Goal: Task Accomplishment & Management: Complete application form

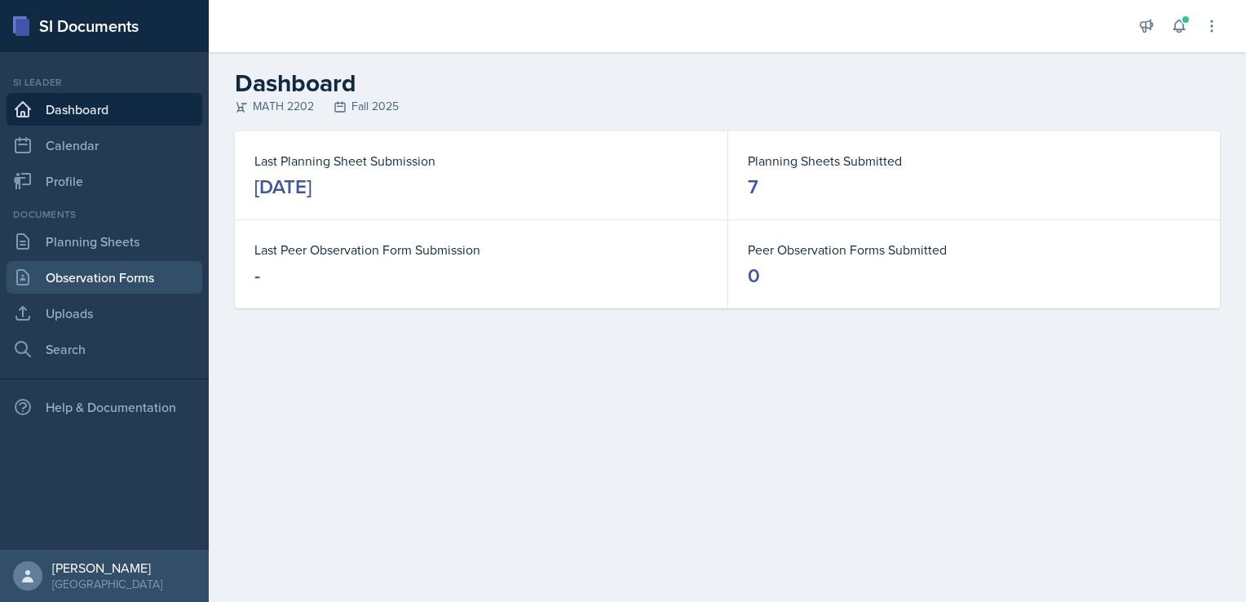
click at [89, 280] on link "Observation Forms" at bounding box center [105, 277] width 196 height 33
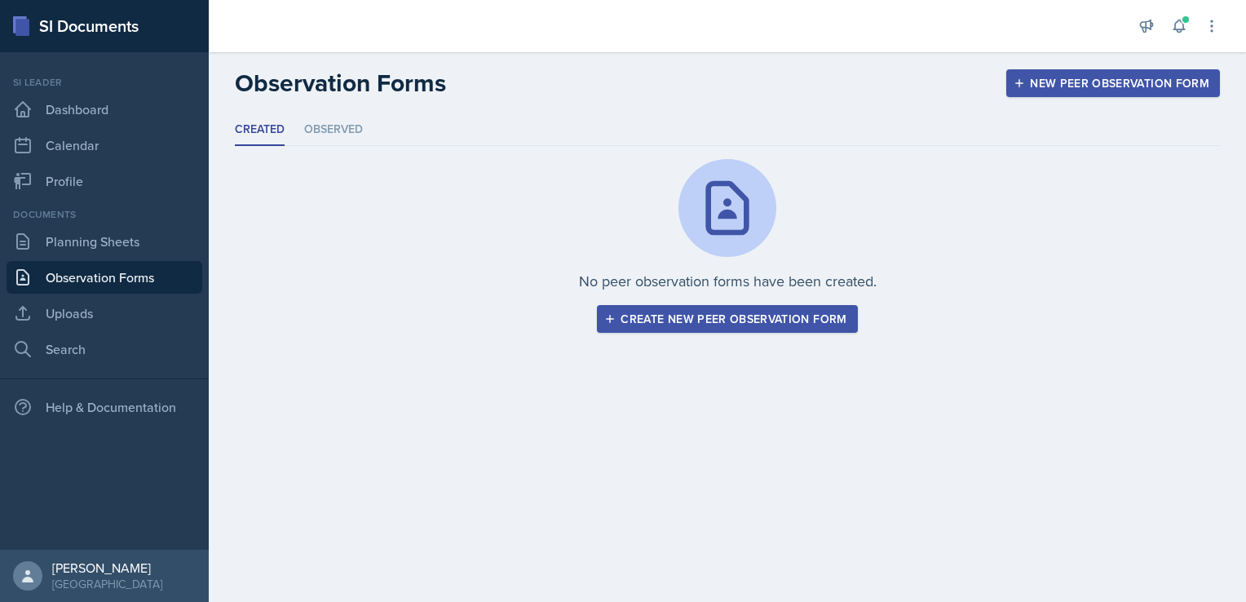
click at [711, 316] on div "Create new peer observation form" at bounding box center [726, 318] width 239 height 13
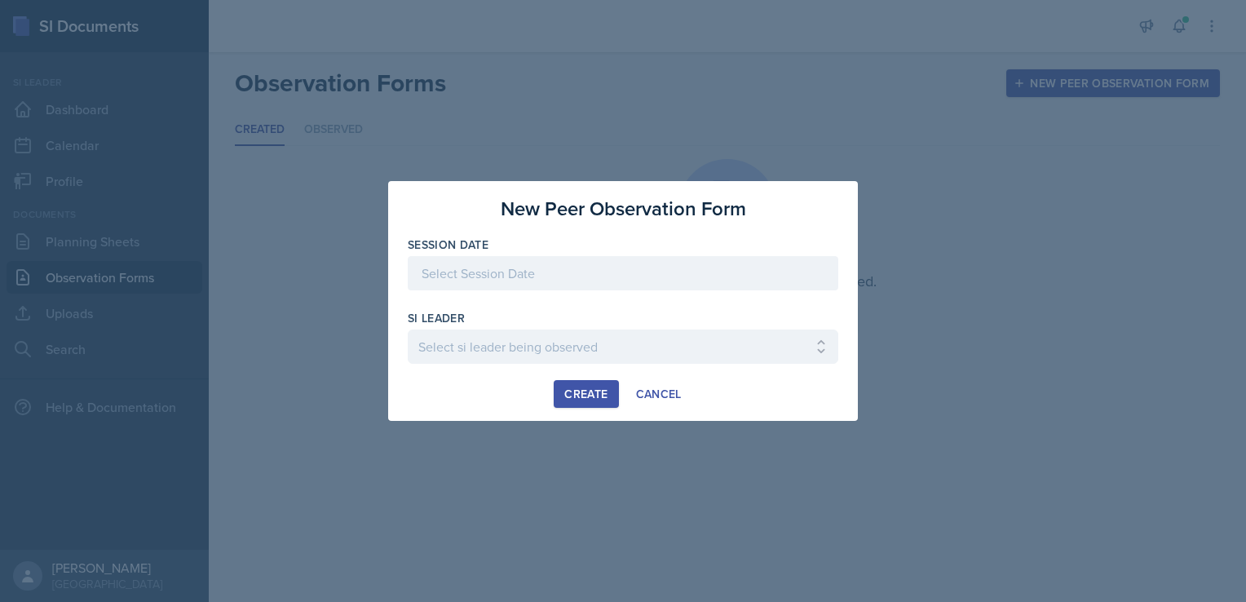
click at [580, 270] on div at bounding box center [623, 273] width 430 height 34
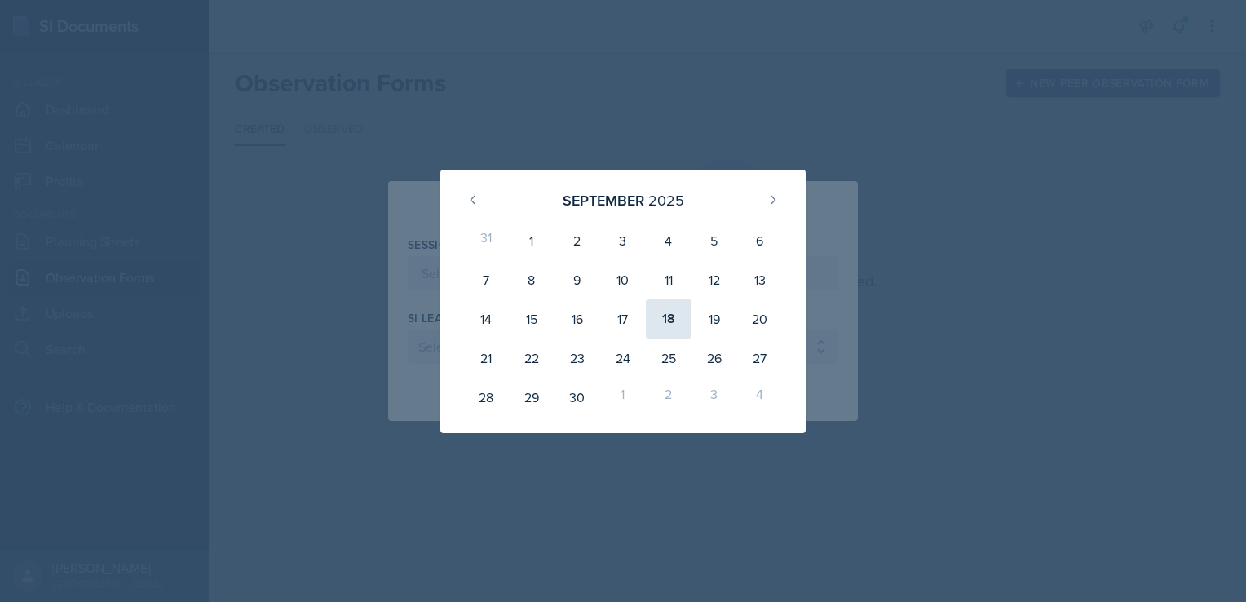
click at [672, 316] on div "18" at bounding box center [669, 318] width 46 height 39
type input "[DATE]"
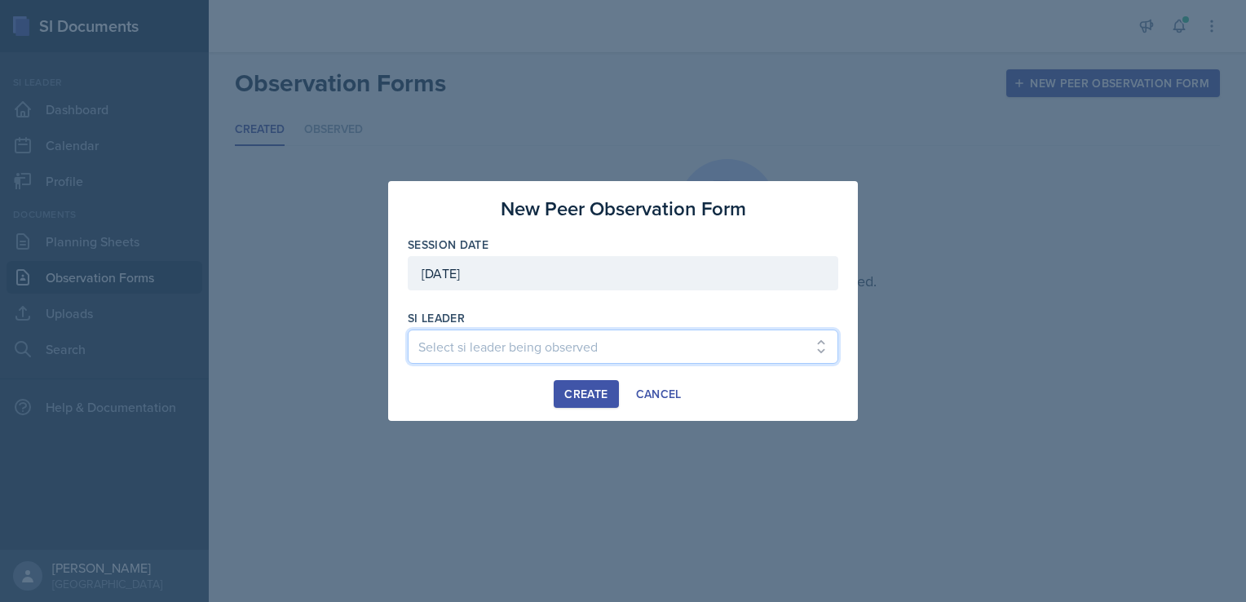
click at [600, 343] on select "Select si leader being observed [PERSON_NAME] / PSYC 2500 / The Phantoms of The…" at bounding box center [623, 346] width 430 height 34
select select "3b993c4e-98c9-4244-8f97-02faccecc339"
click at [408, 329] on select "Select si leader being observed [PERSON_NAME] / PSYC 2500 / The Phantoms of The…" at bounding box center [623, 346] width 430 height 34
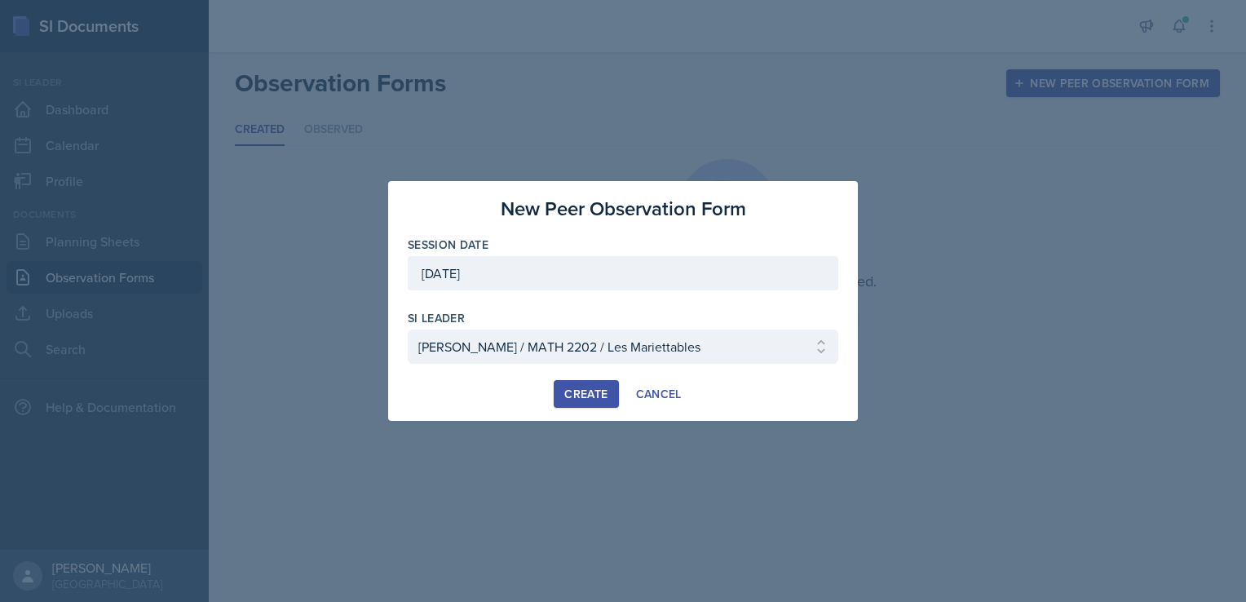
click at [586, 396] on div "Create" at bounding box center [585, 393] width 43 height 13
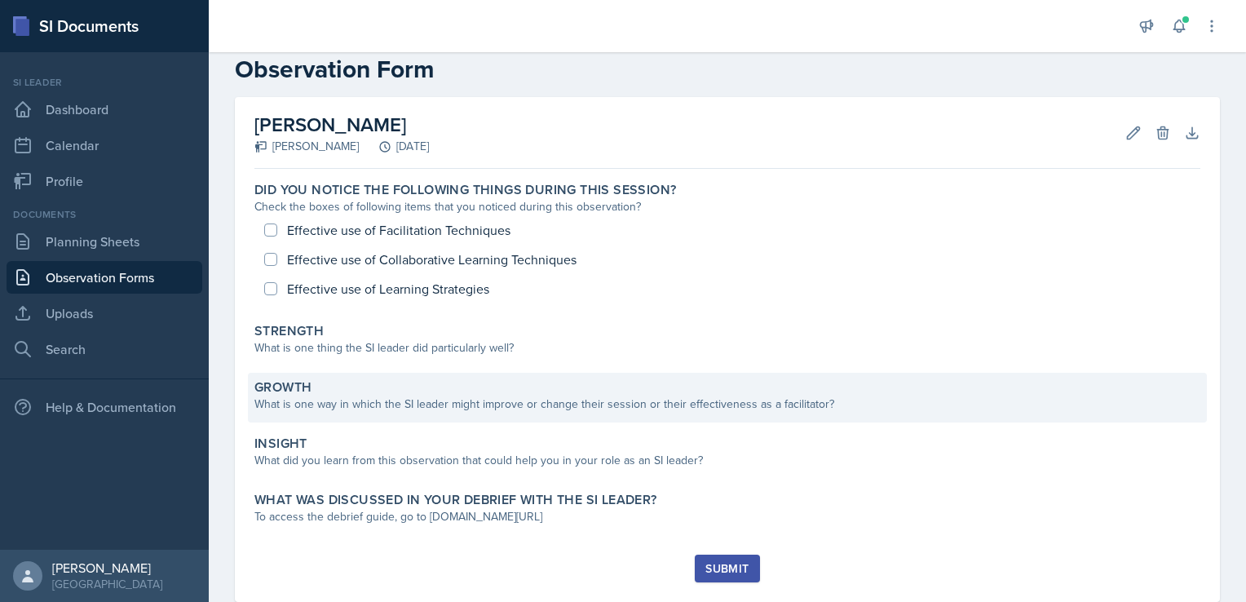
scroll to position [68, 0]
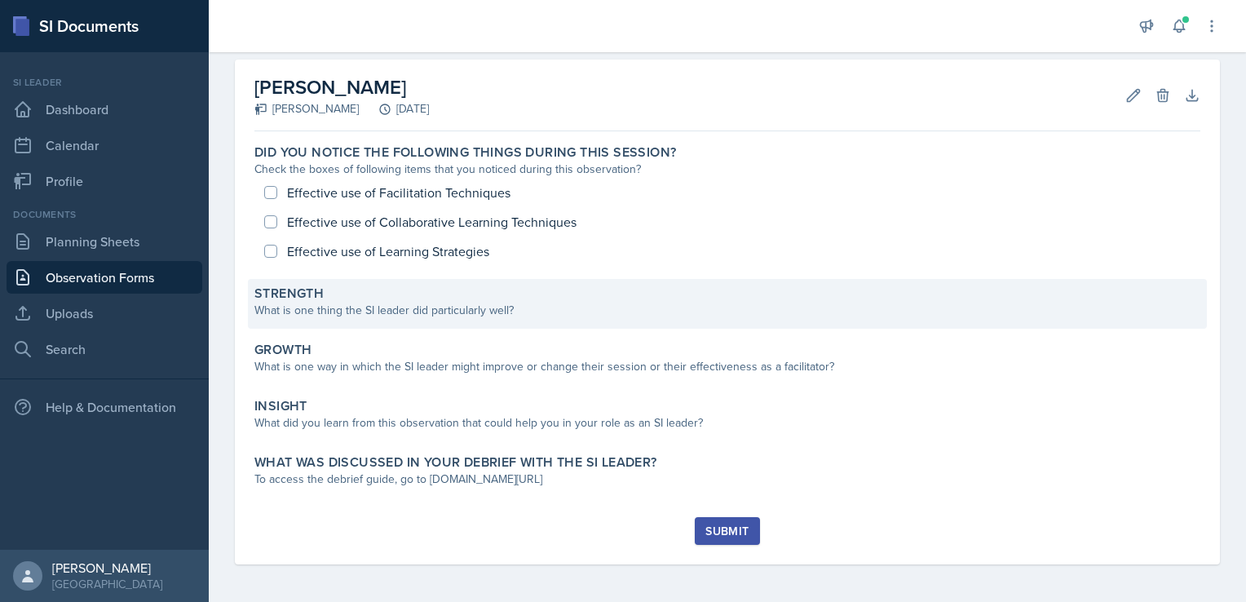
click at [436, 308] on div "What is one thing the SI leader did particularly well?" at bounding box center [727, 310] width 946 height 17
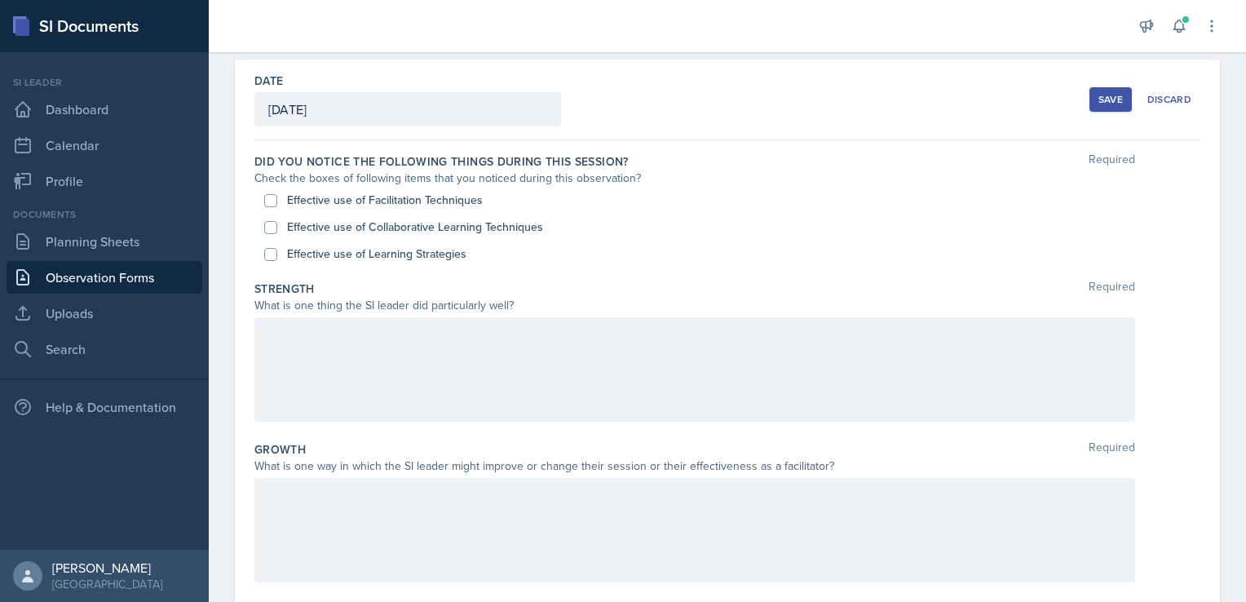
click at [388, 342] on div at bounding box center [694, 369] width 881 height 104
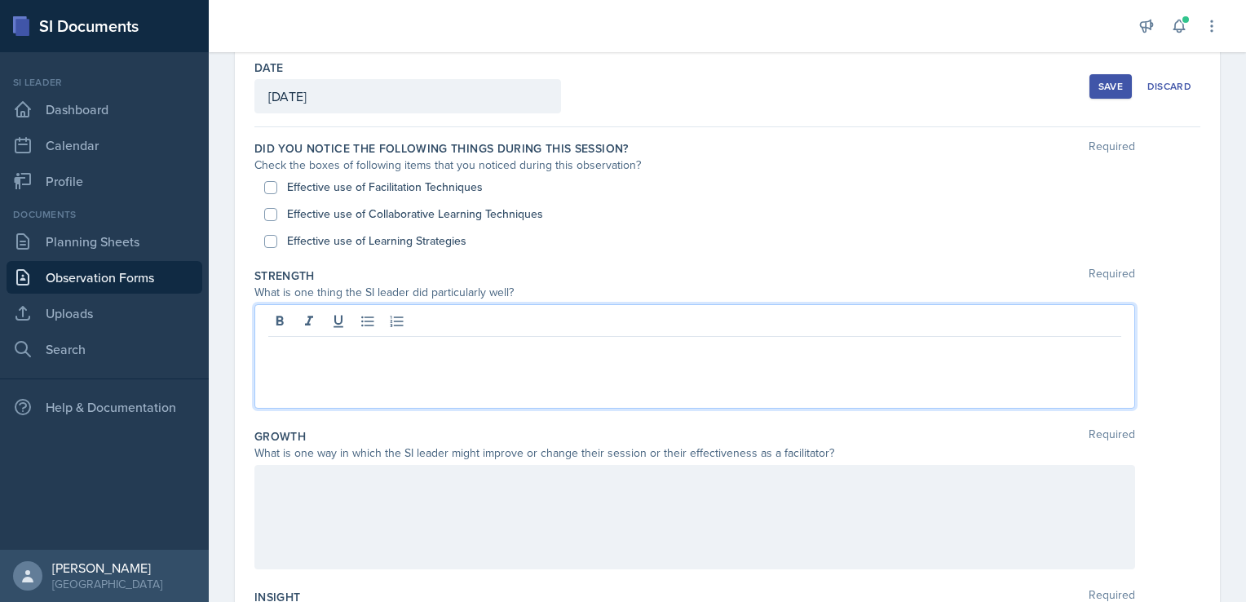
scroll to position [72, 0]
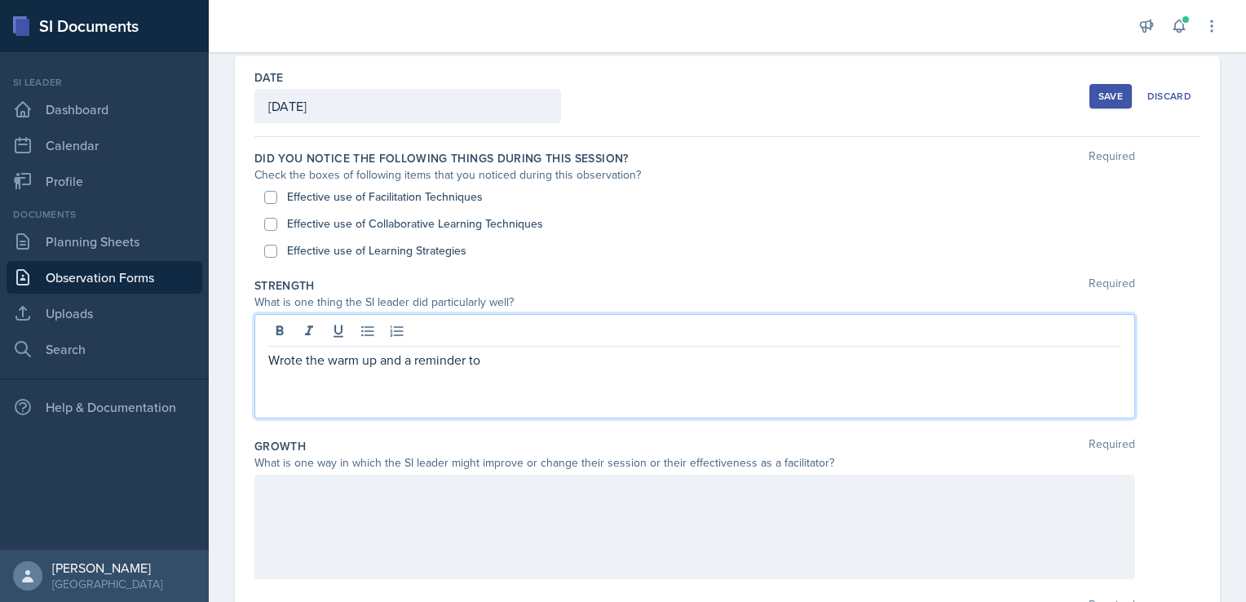
click at [492, 361] on p "Wrote the warm up and a reminder to" at bounding box center [694, 360] width 853 height 20
click at [536, 360] on p "Wrote the warmup and a reminder to fill in the" at bounding box center [694, 360] width 853 height 20
click at [723, 359] on p "Wrote the warmup and a reminder to sign in, well-constructed slide show" at bounding box center [694, 360] width 853 height 20
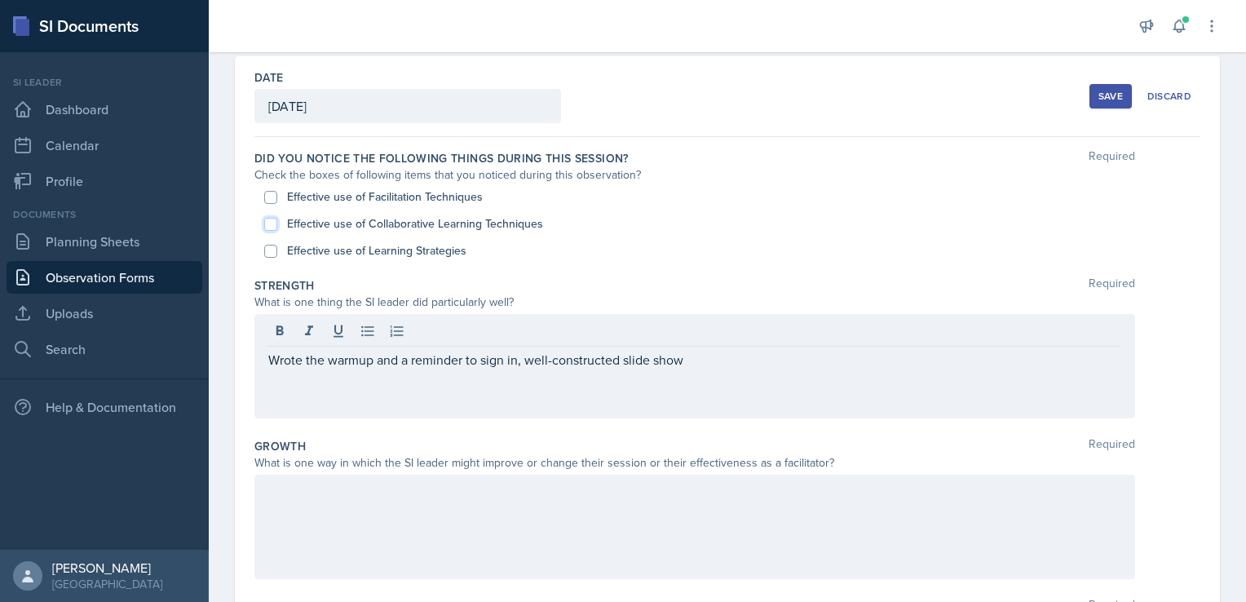
click at [270, 223] on input "Effective use of Collaborative Learning Techniques" at bounding box center [270, 224] width 13 height 13
checkbox input "true"
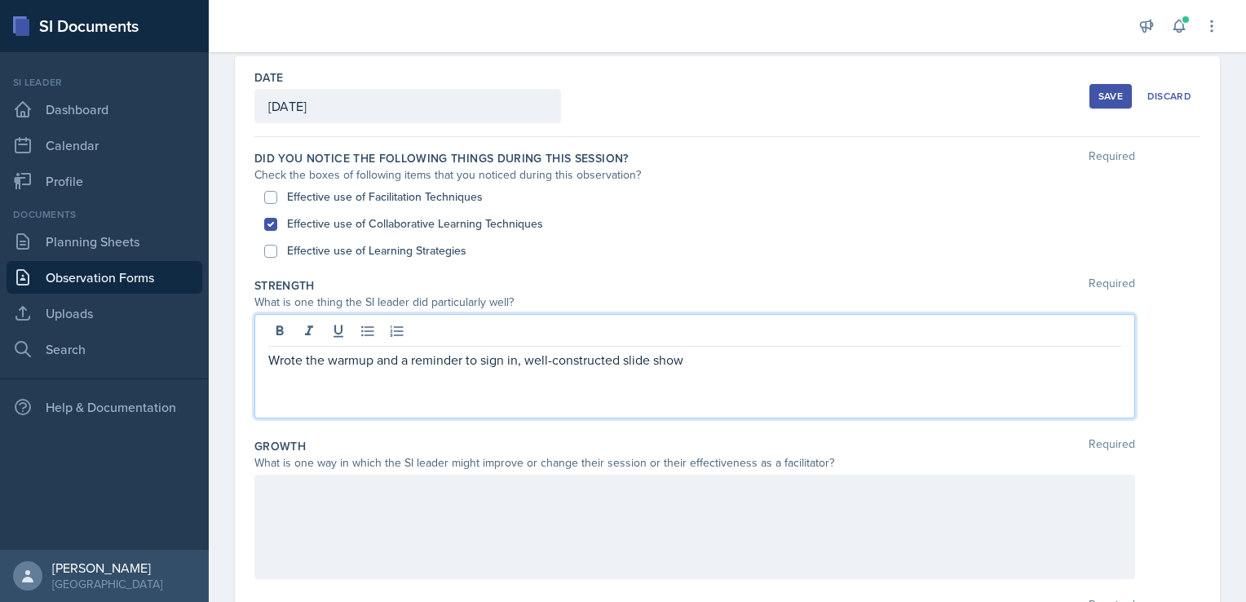
click at [687, 334] on div "Wrote the warmup and a reminder to sign in, well-constructed slide show" at bounding box center [694, 366] width 881 height 104
click at [845, 357] on p "Wrote the warmup and a reminder to sign in, well-constructed slide show, asking…" at bounding box center [694, 360] width 853 height 20
click at [1037, 361] on p "Wrote the warmup and a reminder to sign in, well-constructed slide show, asking…" at bounding box center [694, 360] width 853 height 20
click at [538, 358] on p "Wrote the warmup and a reminder to sign in, well-constructed slide show, asking…" at bounding box center [701, 360] width 840 height 20
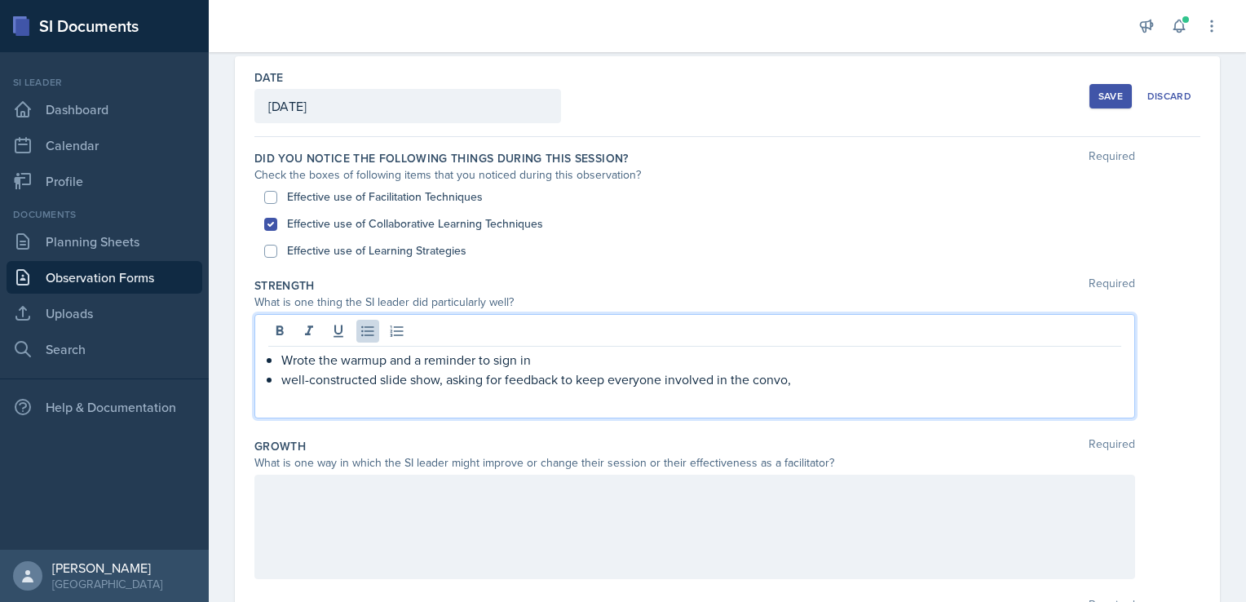
click at [448, 380] on p "well-constructed slide show, asking for feedback to keep everyone involved in t…" at bounding box center [701, 379] width 840 height 20
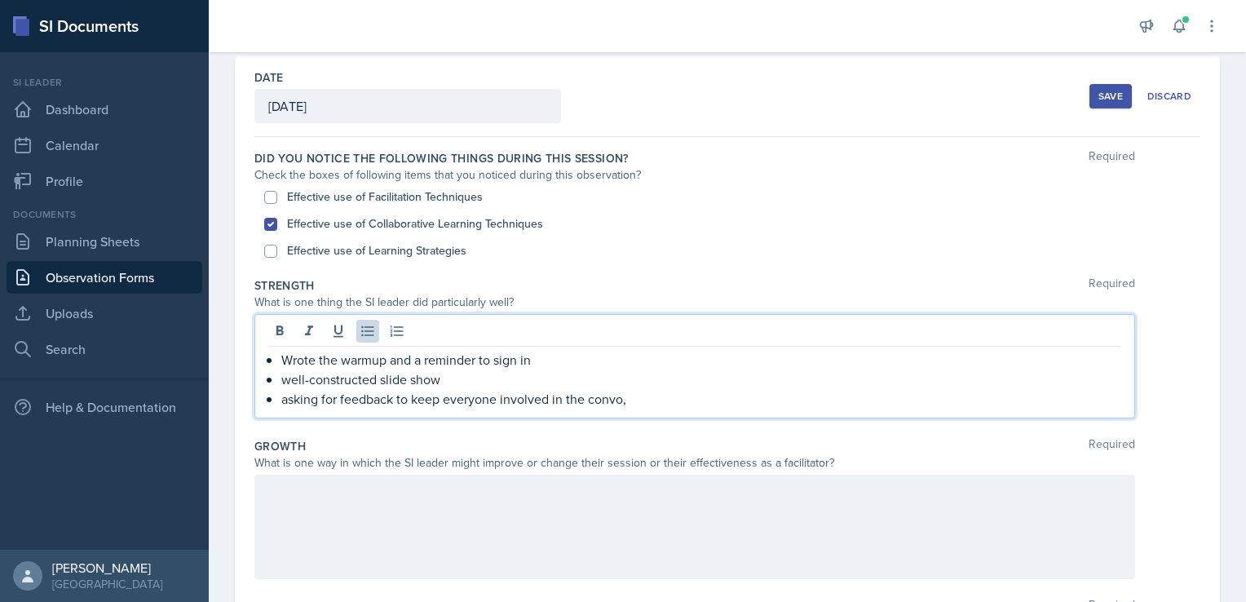
click at [631, 398] on p "asking for feedback to keep everyone involved in the convo," at bounding box center [701, 399] width 840 height 20
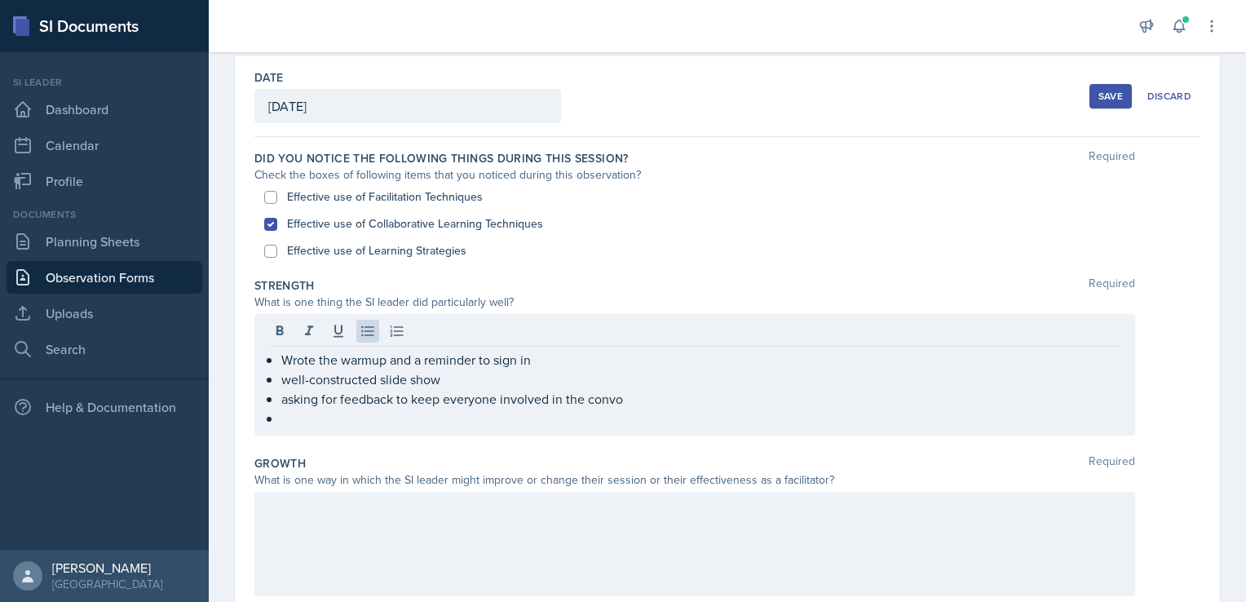
click at [466, 529] on div at bounding box center [694, 544] width 881 height 104
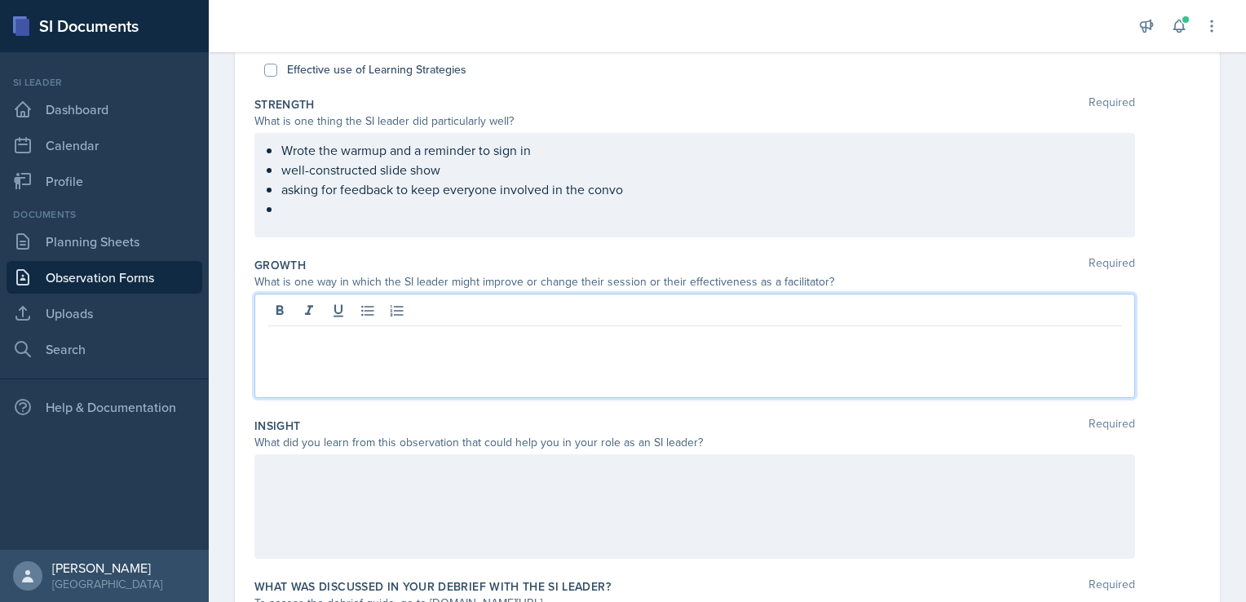
scroll to position [281, 0]
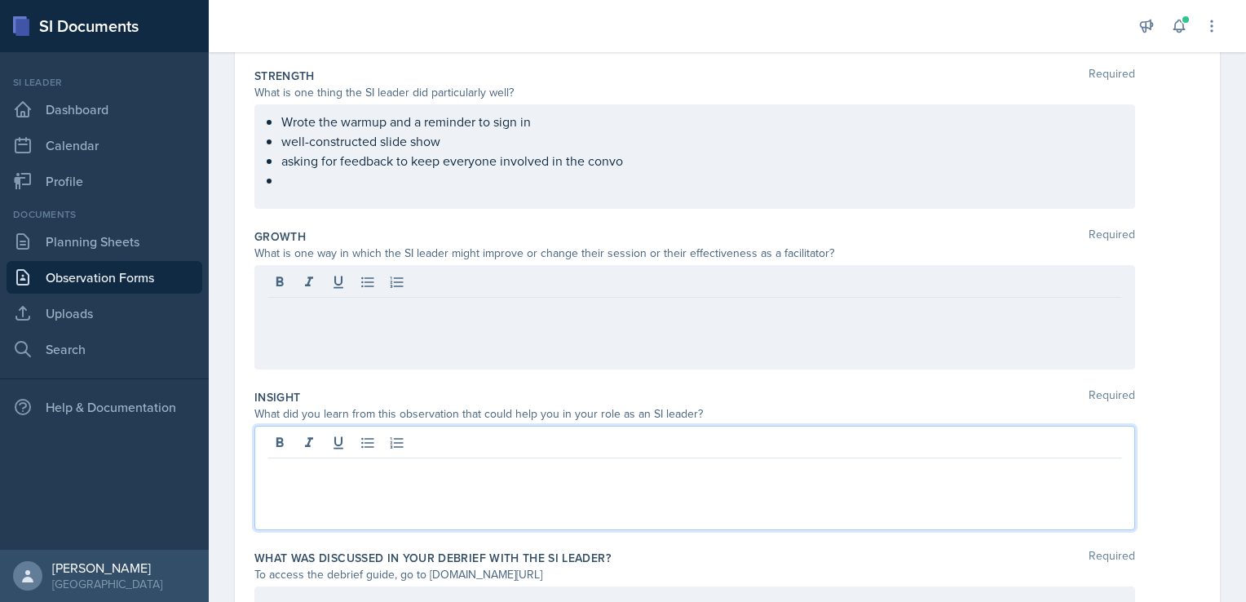
click at [276, 476] on p at bounding box center [694, 471] width 853 height 20
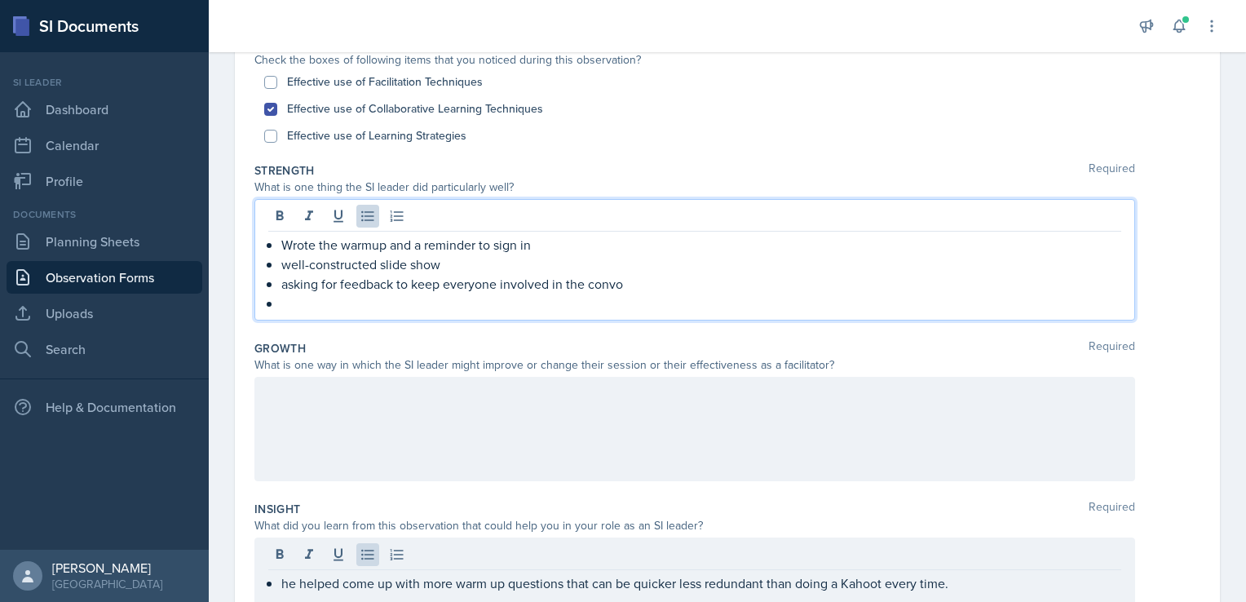
scroll to position [215, 0]
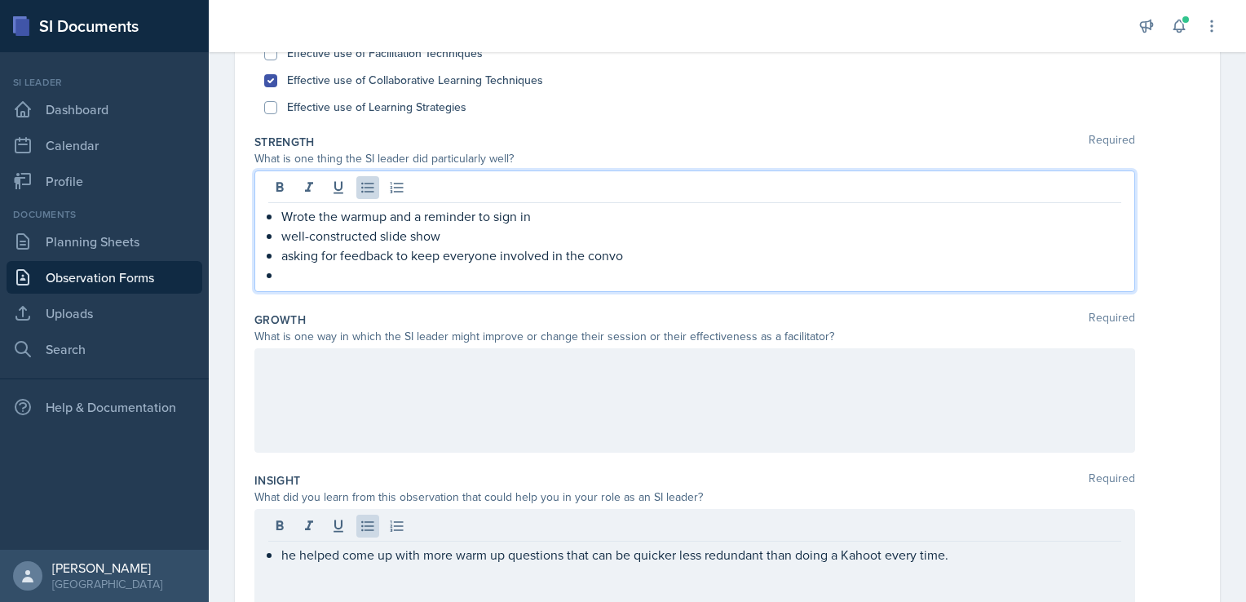
click at [540, 218] on p "Wrote the warmup and a reminder to sign in" at bounding box center [701, 216] width 840 height 20
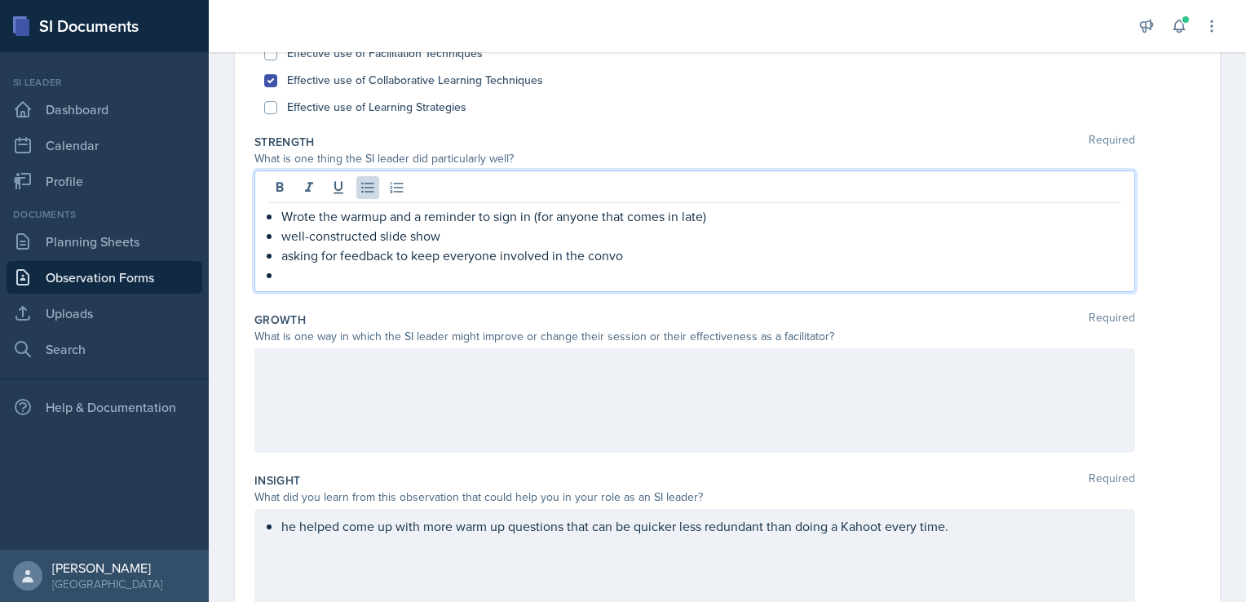
click at [323, 379] on div at bounding box center [694, 400] width 881 height 104
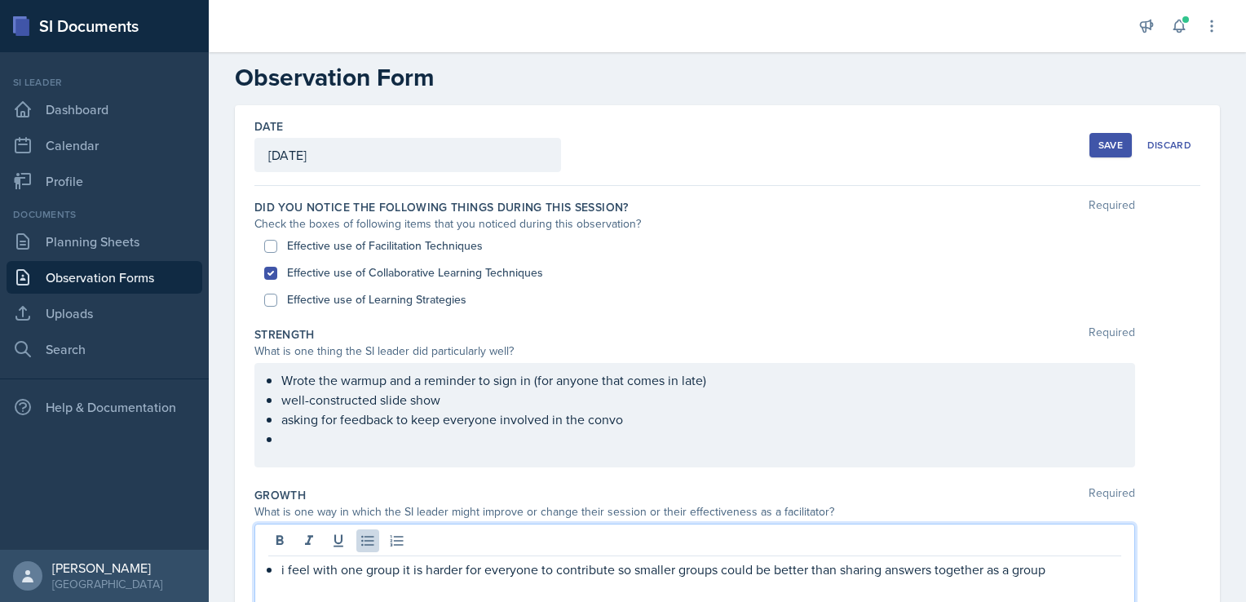
scroll to position [22, 0]
click at [292, 441] on p at bounding box center [701, 440] width 840 height 20
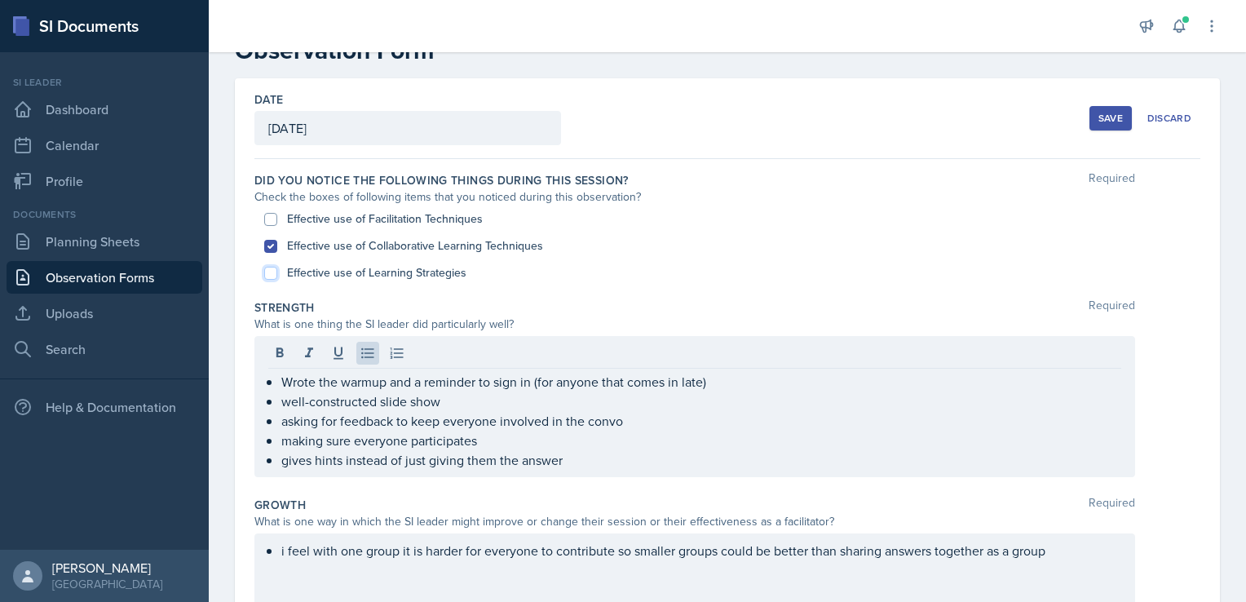
click at [264, 272] on input "Effective use of Learning Strategies" at bounding box center [270, 273] width 13 height 13
checkbox input "true"
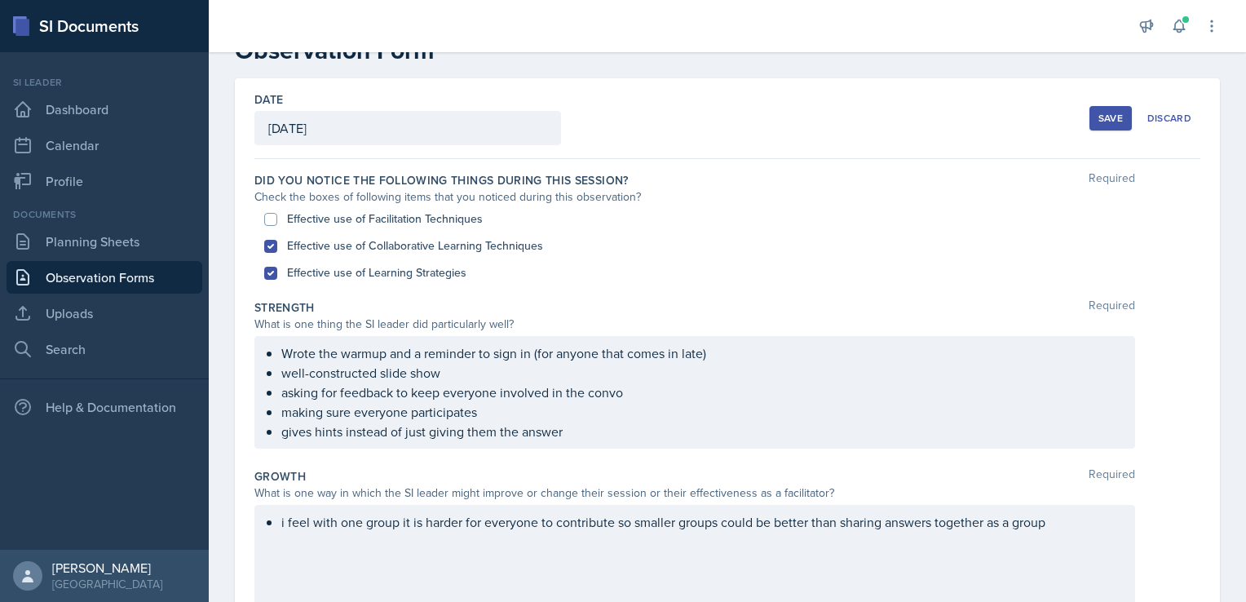
click at [590, 435] on ul "Wrote the warmup and a reminder to sign in (for anyone that comes in late) well…" at bounding box center [701, 392] width 840 height 98
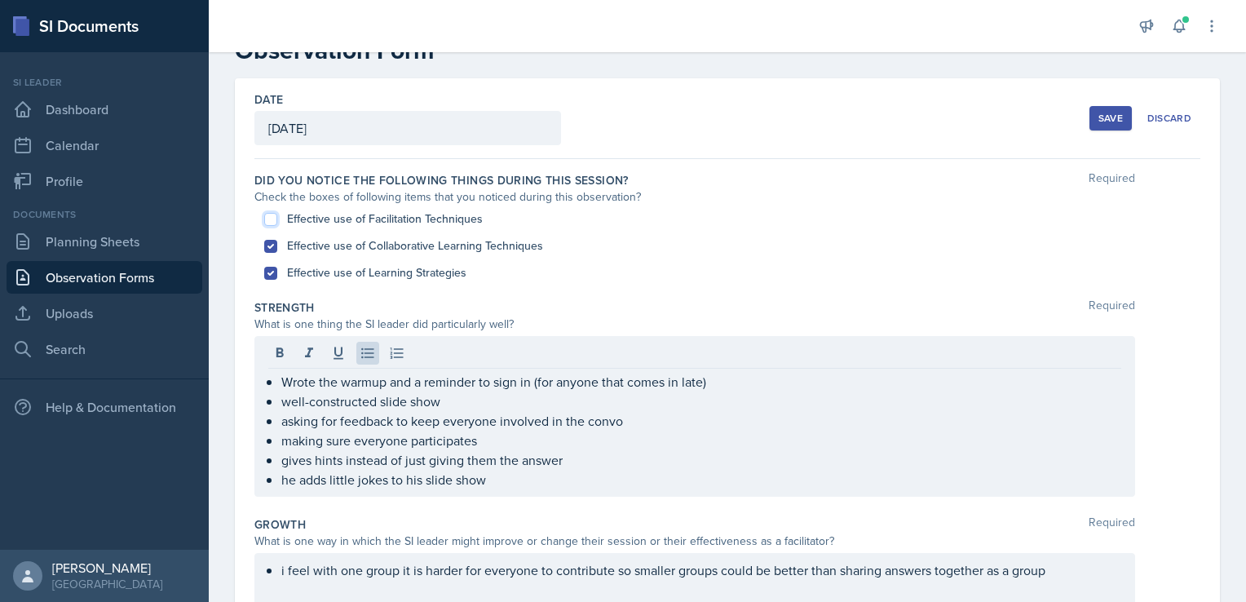
click at [271, 215] on input "Effective use of Facilitation Techniques" at bounding box center [270, 219] width 13 height 13
checkbox input "true"
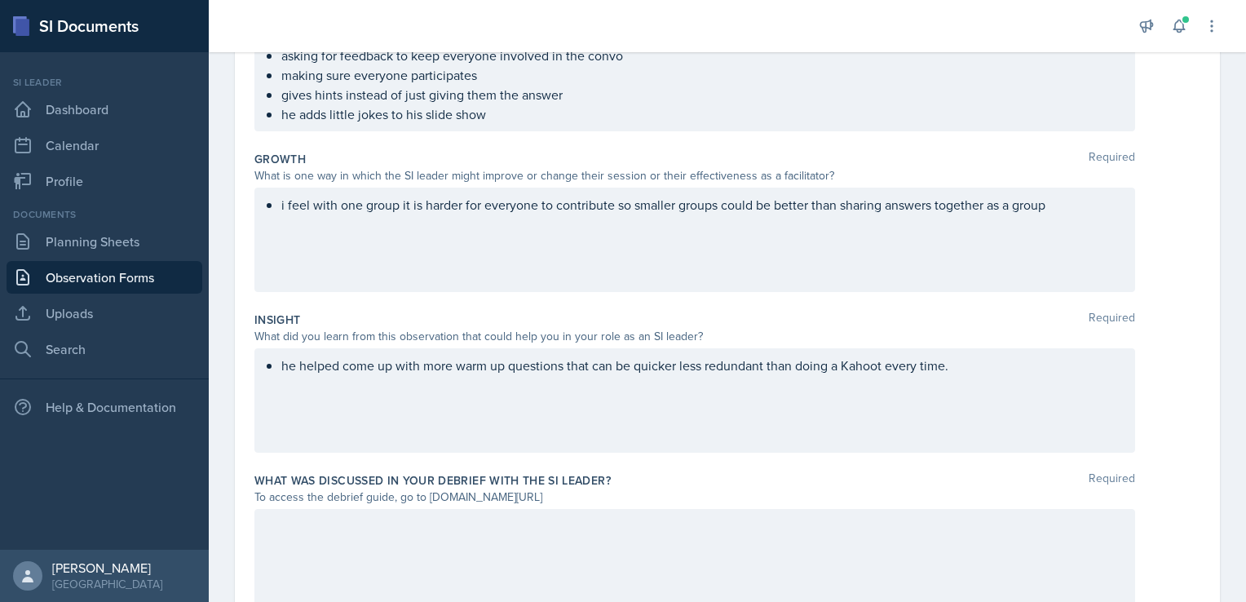
scroll to position [395, 0]
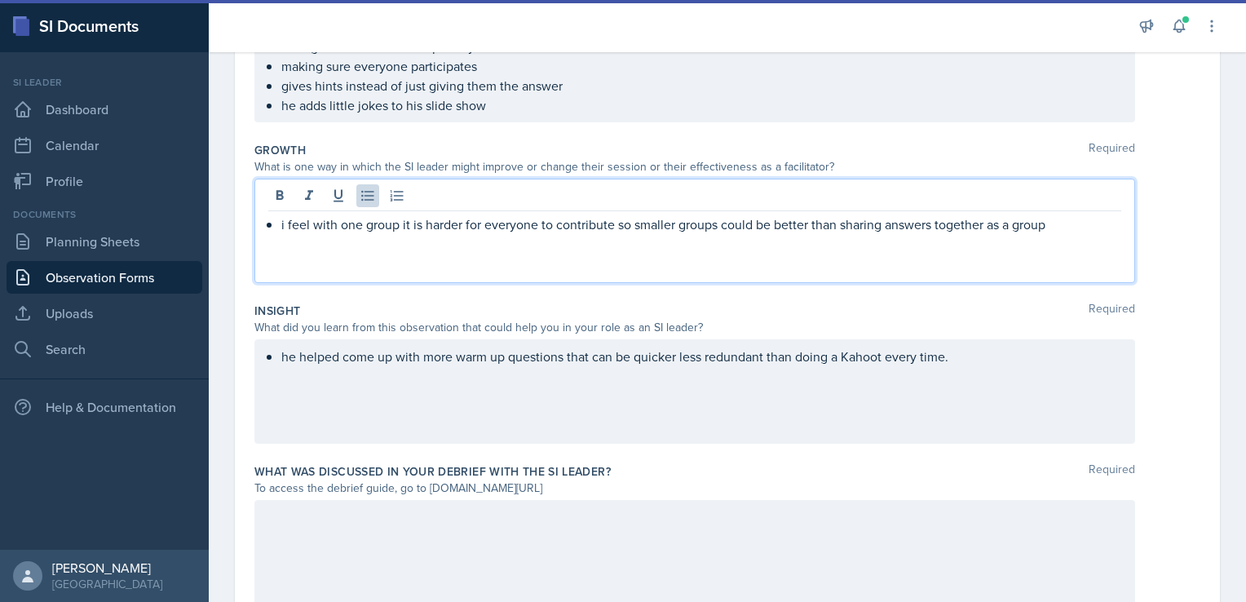
click at [285, 197] on div "i feel with one group it is harder for everyone to contribute so smaller groups…" at bounding box center [694, 231] width 881 height 104
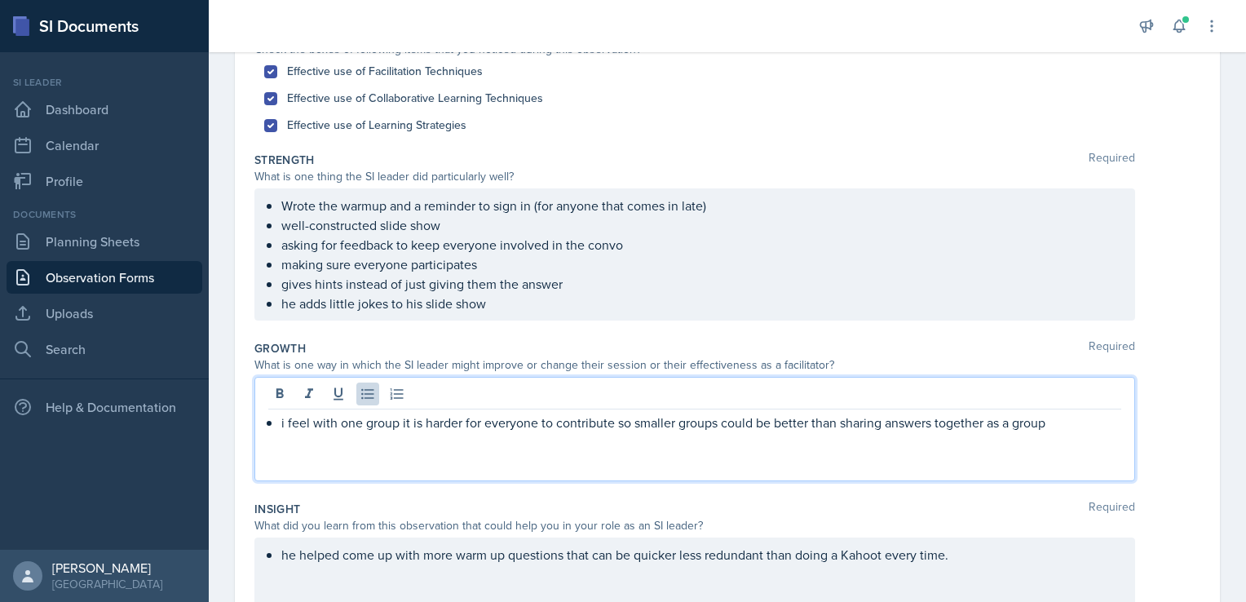
scroll to position [196, 0]
click at [633, 422] on p "i feel with one group it is harder for everyone to contribute so smaller groups…" at bounding box center [701, 423] width 840 height 20
drag, startPoint x: 870, startPoint y: 422, endPoint x: 1110, endPoint y: 439, distance: 241.2
click at [1110, 439] on div "i feel with one group it is harder for everyone to contribute so just using sma…" at bounding box center [694, 429] width 881 height 104
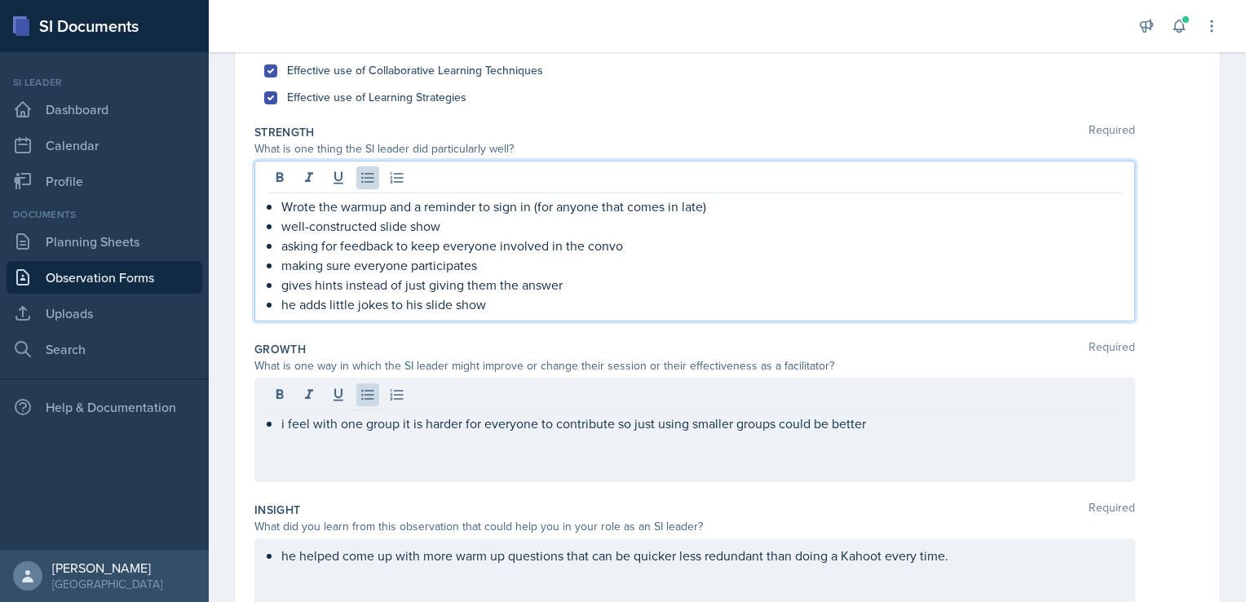
click at [497, 307] on p "he adds little jokes to his slide show" at bounding box center [701, 304] width 840 height 20
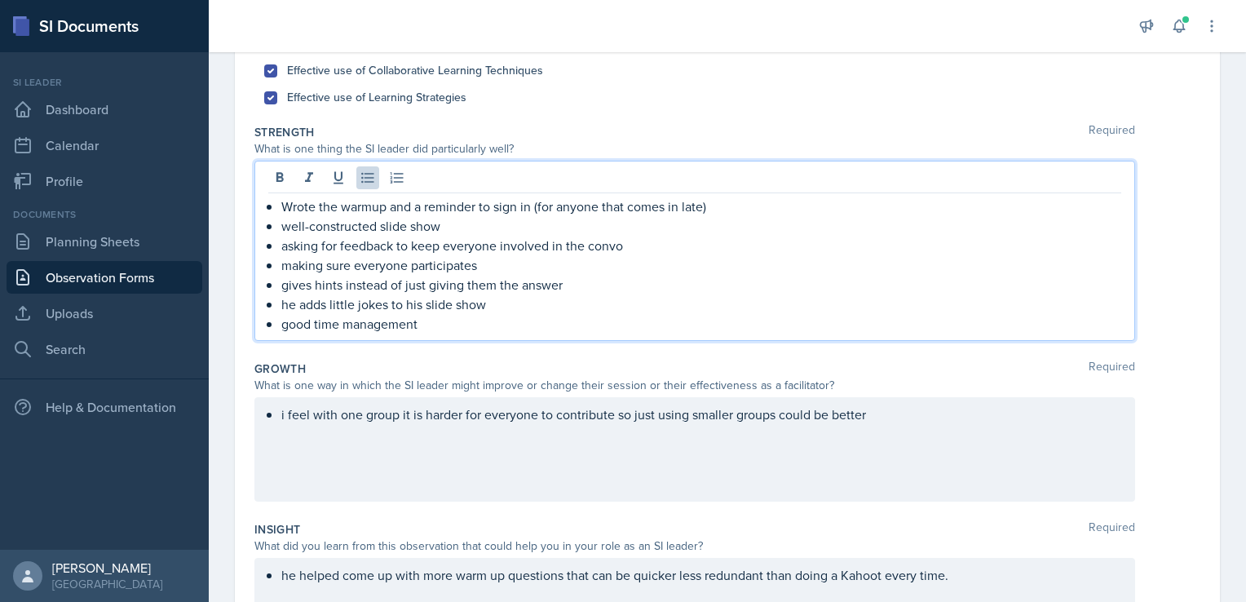
click at [492, 300] on p "he adds little jokes to his slide show" at bounding box center [701, 304] width 840 height 20
click at [355, 307] on p "he adds little jokes to his slide show" at bounding box center [701, 304] width 840 height 20
click at [871, 417] on div "i feel with one group it is harder for everyone to contribute so just using sma…" at bounding box center [694, 449] width 881 height 104
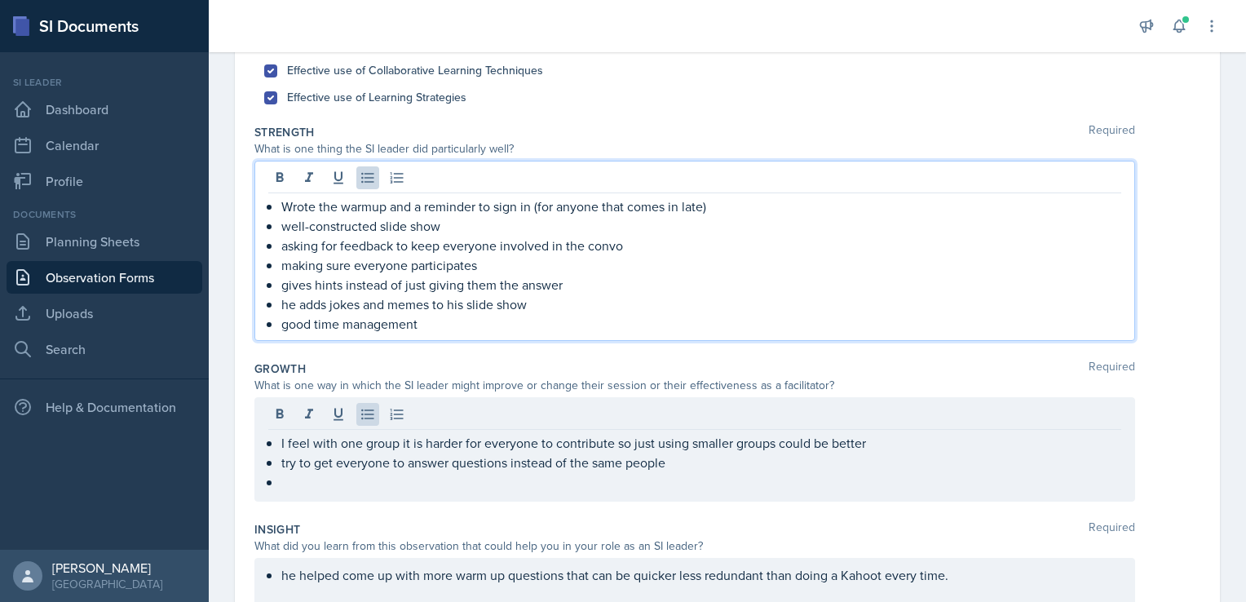
click at [289, 205] on p "Wrote the warmup and a reminder to sign in (for anyone that comes in late)" at bounding box center [701, 206] width 840 height 20
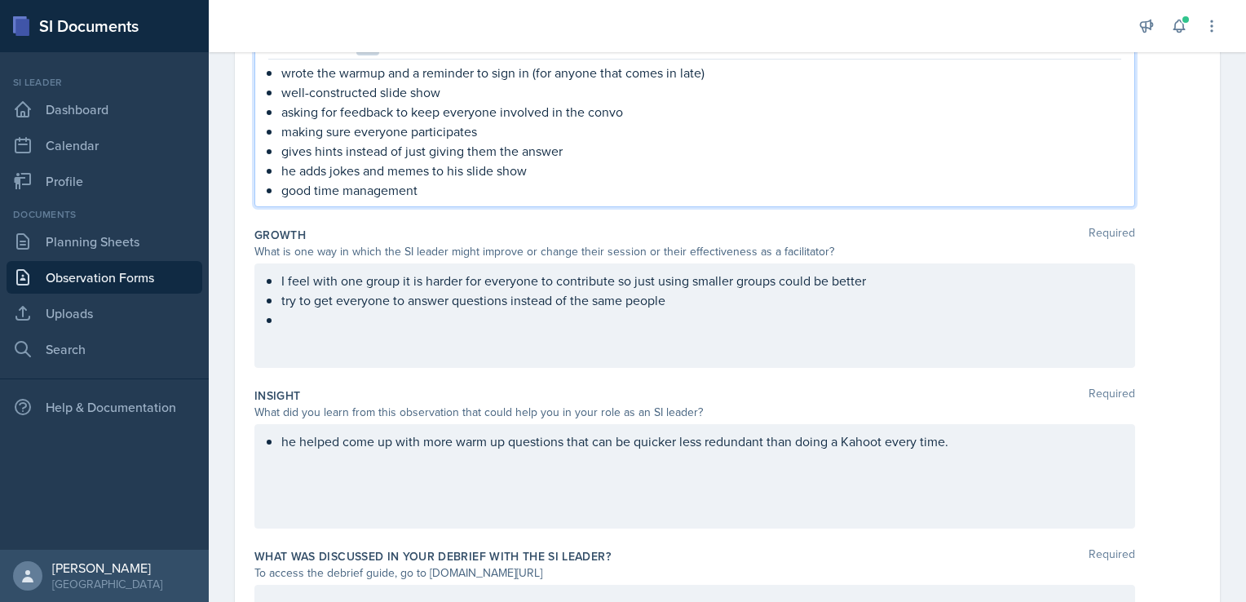
scroll to position [510, 0]
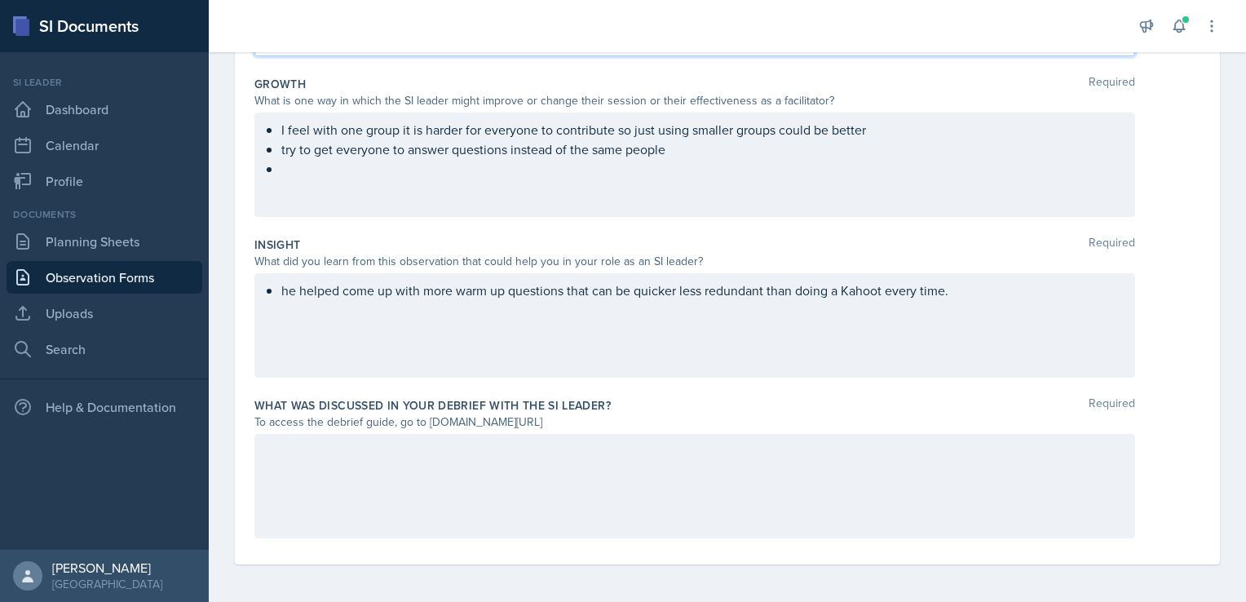
click at [975, 292] on div "he helped come up with more warm up questions that can be quicker less redundan…" at bounding box center [694, 325] width 881 height 104
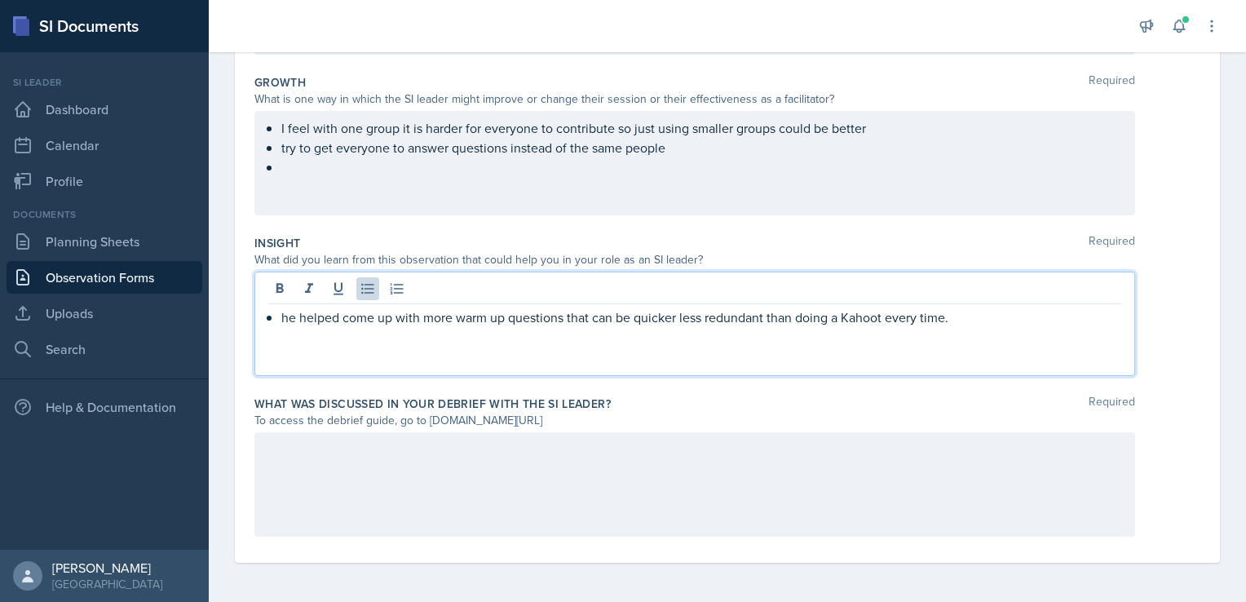
scroll to position [481, 0]
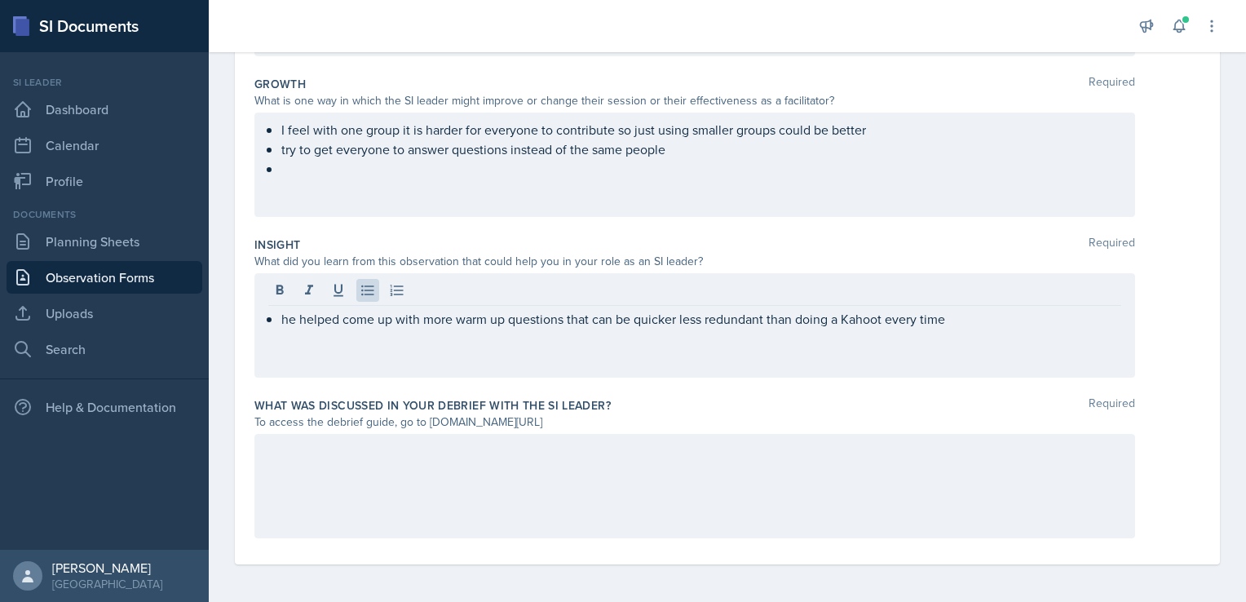
drag, startPoint x: 427, startPoint y: 421, endPoint x: 629, endPoint y: 423, distance: 202.2
click at [629, 423] on div "To access the debrief guide, go to [DOMAIN_NAME][URL]" at bounding box center [694, 421] width 881 height 17
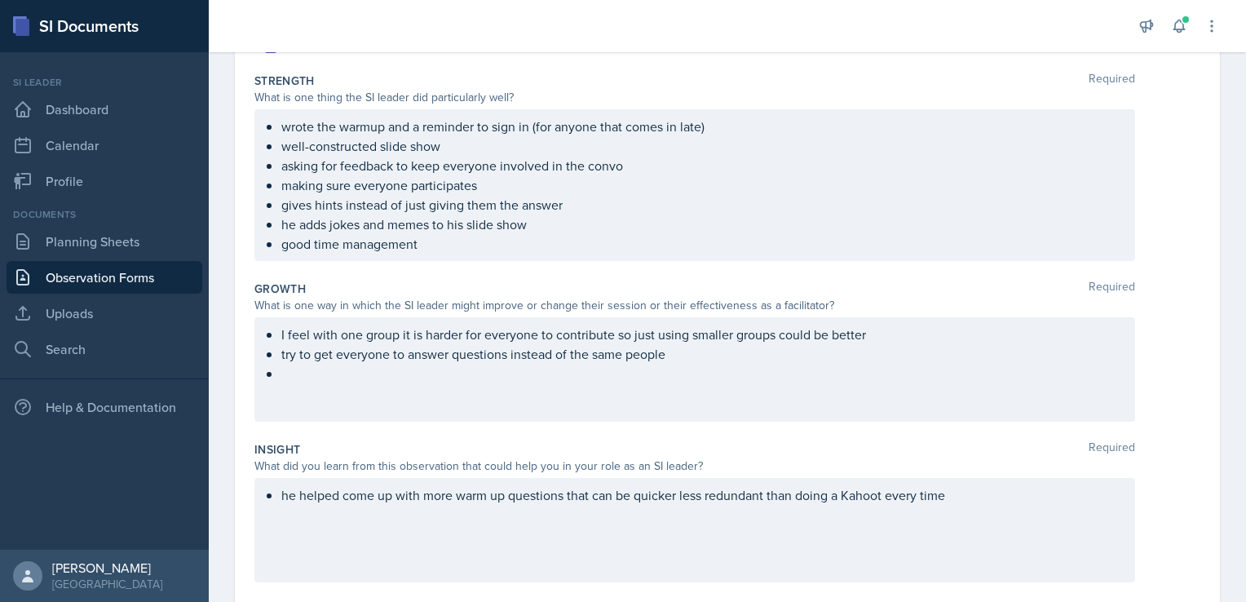
scroll to position [304, 0]
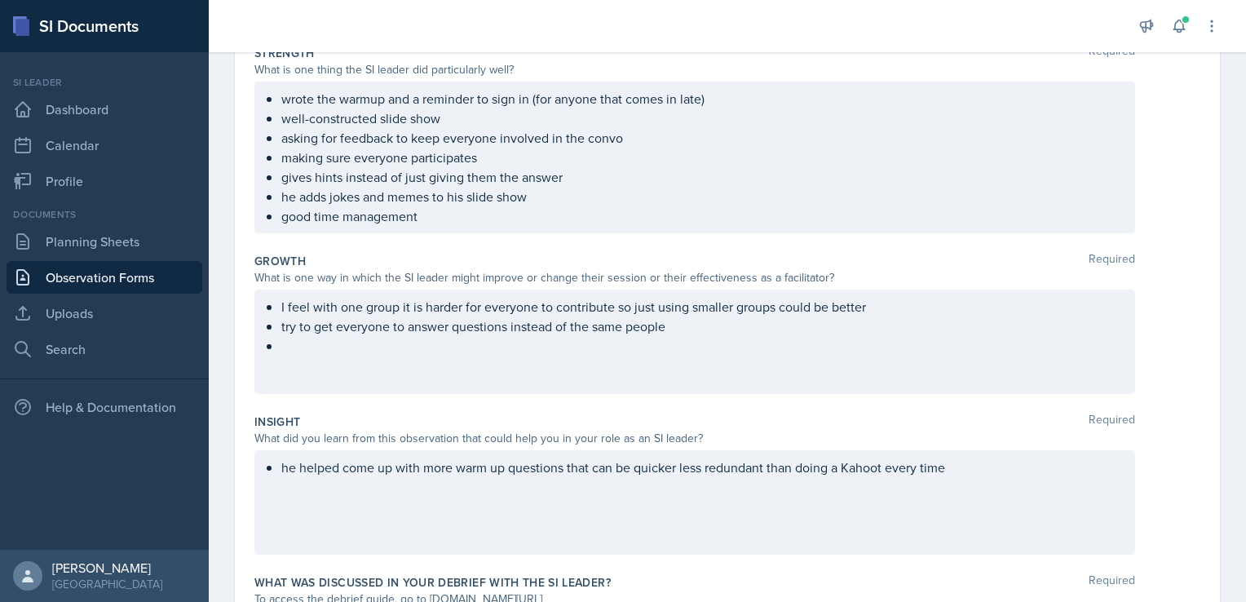
click at [301, 355] on p at bounding box center [701, 346] width 840 height 20
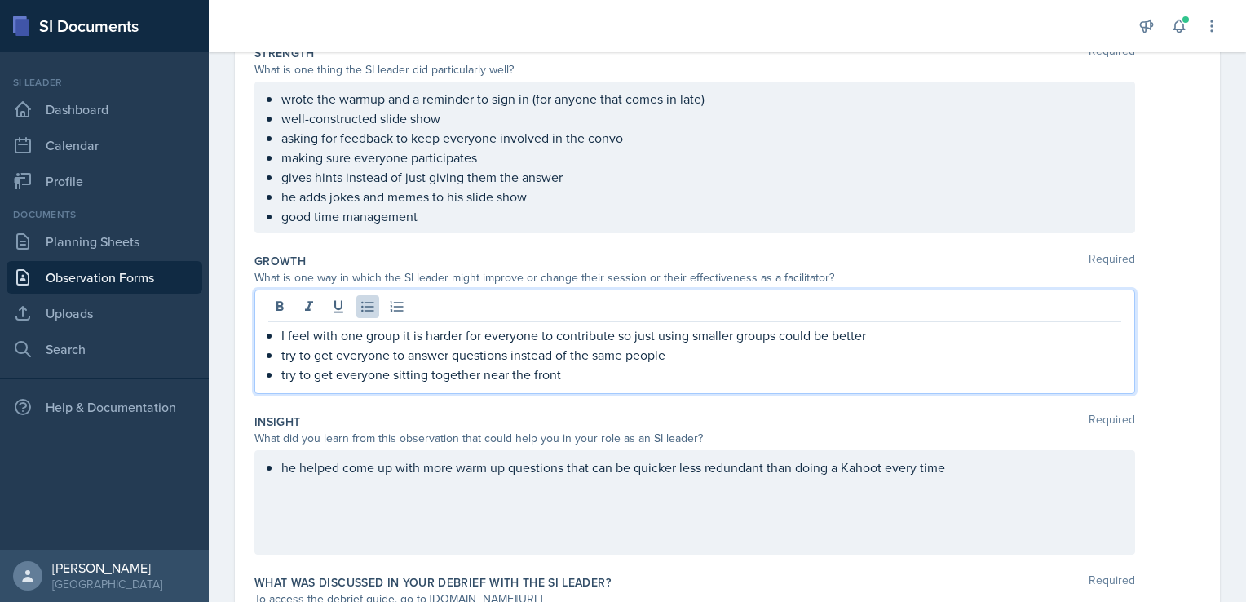
click at [280, 373] on div "I feel with one group it is harder for everyone to contribute so just using sma…" at bounding box center [694, 354] width 853 height 59
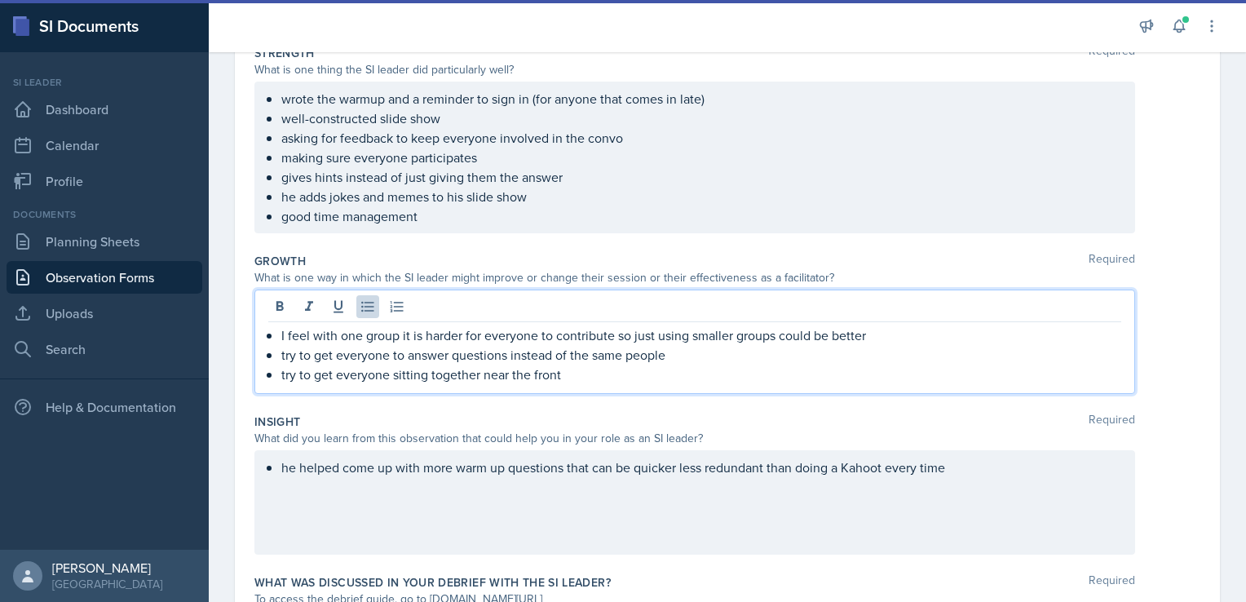
drag, startPoint x: 427, startPoint y: 373, endPoint x: 563, endPoint y: 378, distance: 136.2
click at [563, 378] on p "try to get everyone sitting together near the front" at bounding box center [701, 374] width 840 height 20
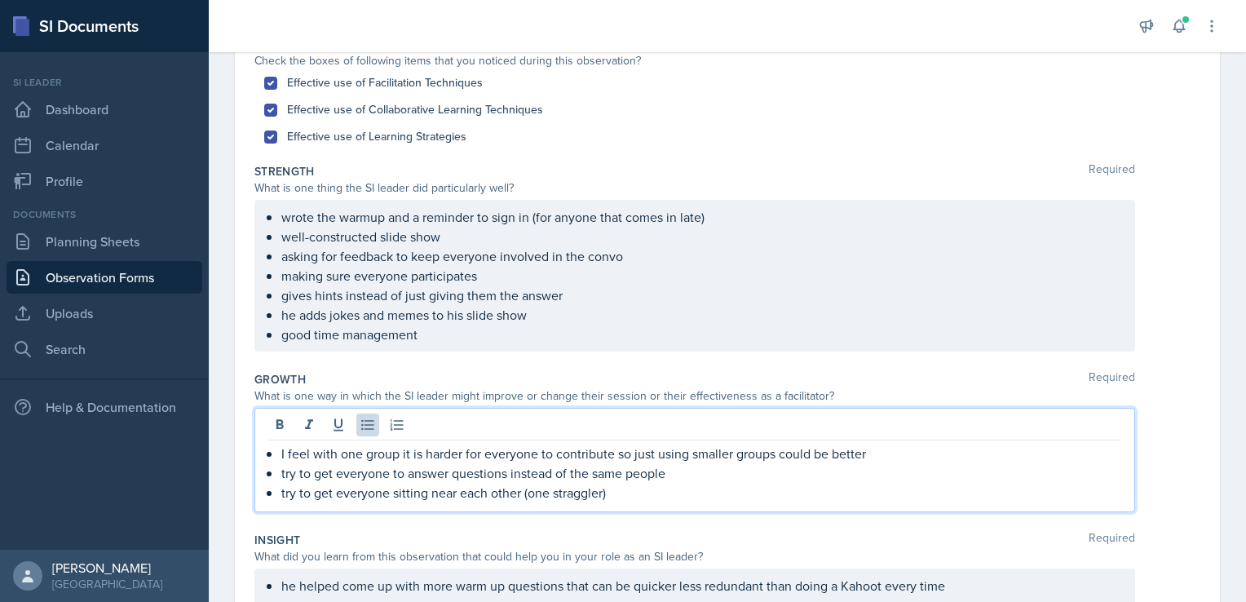
scroll to position [214, 0]
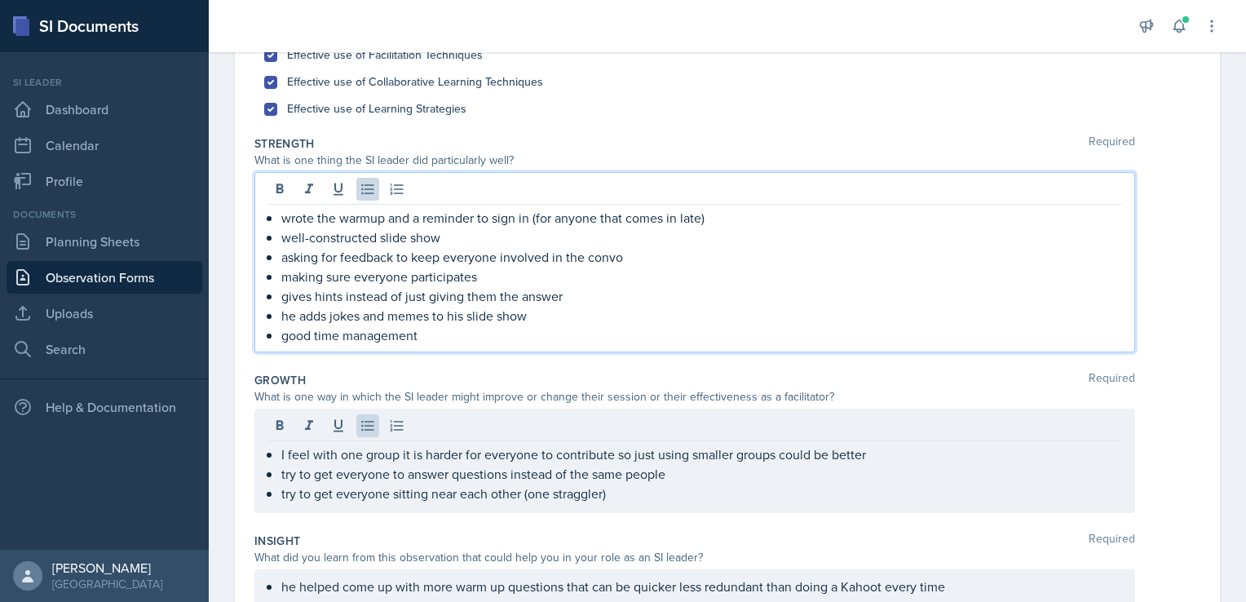
click at [437, 335] on p "good time management" at bounding box center [701, 335] width 840 height 20
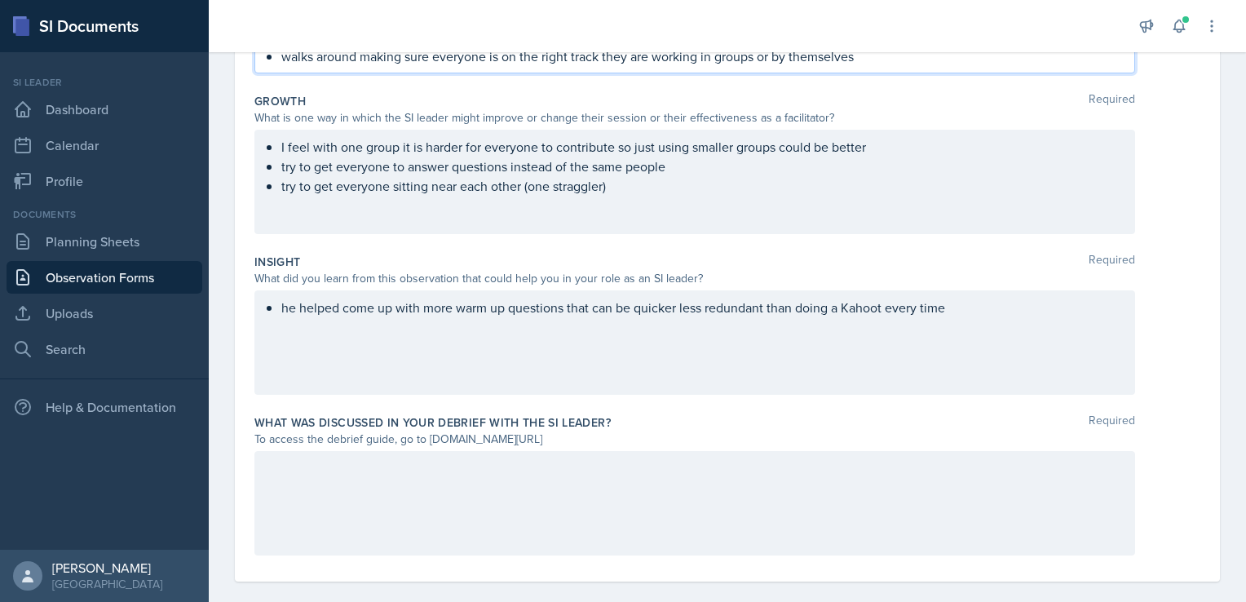
scroll to position [529, 0]
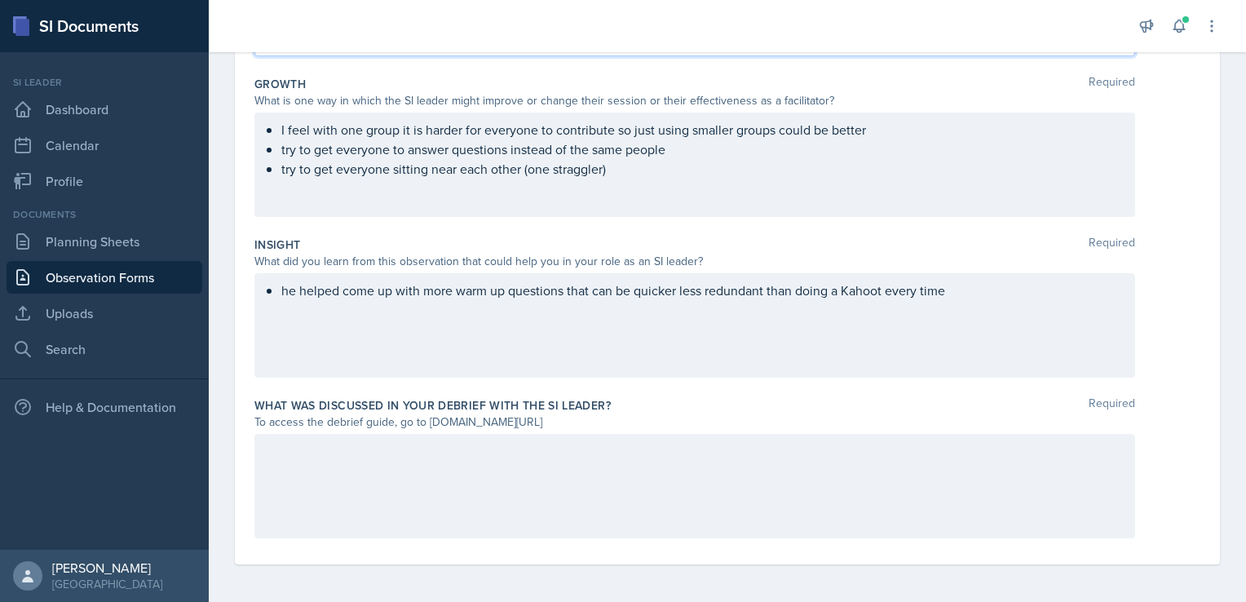
click at [308, 457] on div at bounding box center [694, 486] width 881 height 104
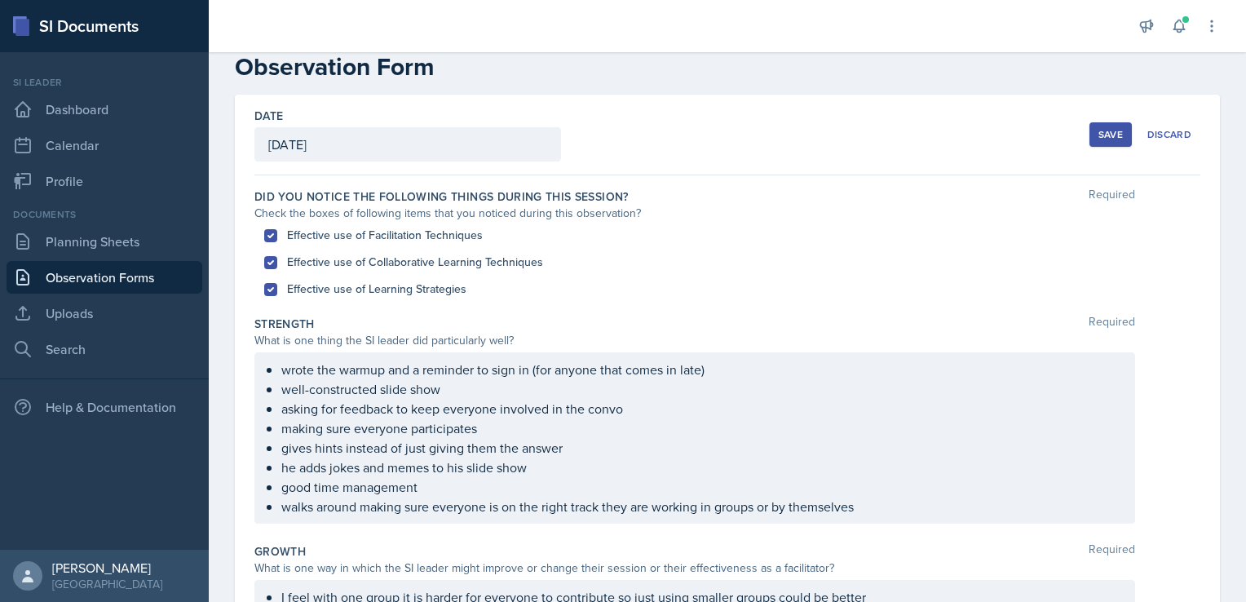
scroll to position [0, 0]
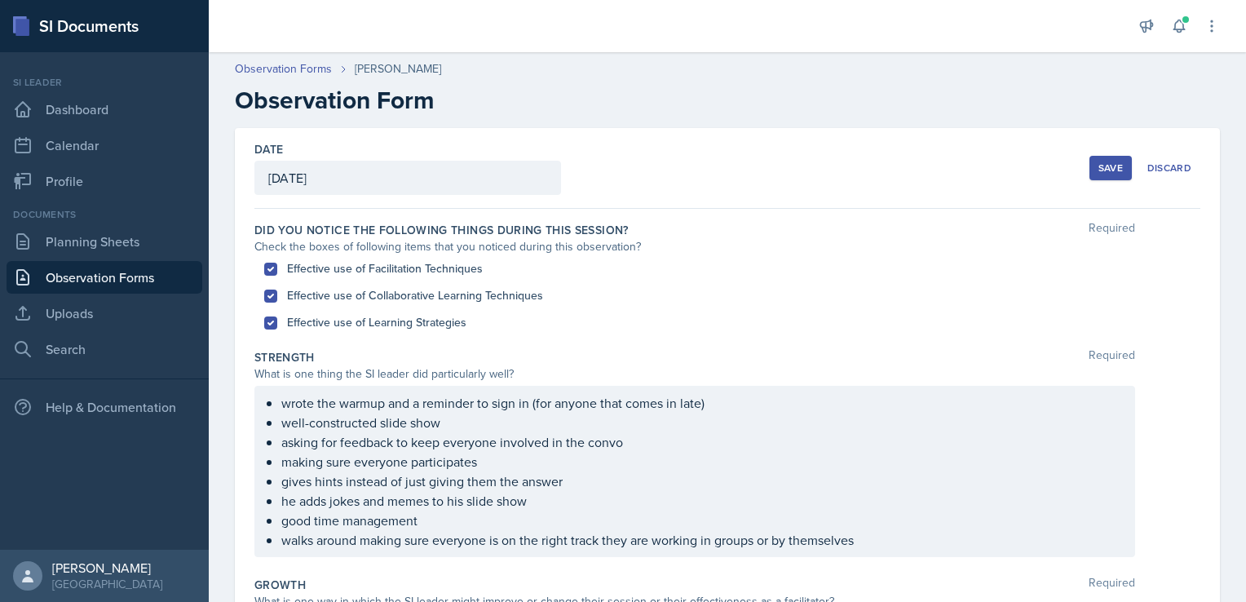
click at [1098, 166] on div "Save" at bounding box center [1110, 167] width 24 height 13
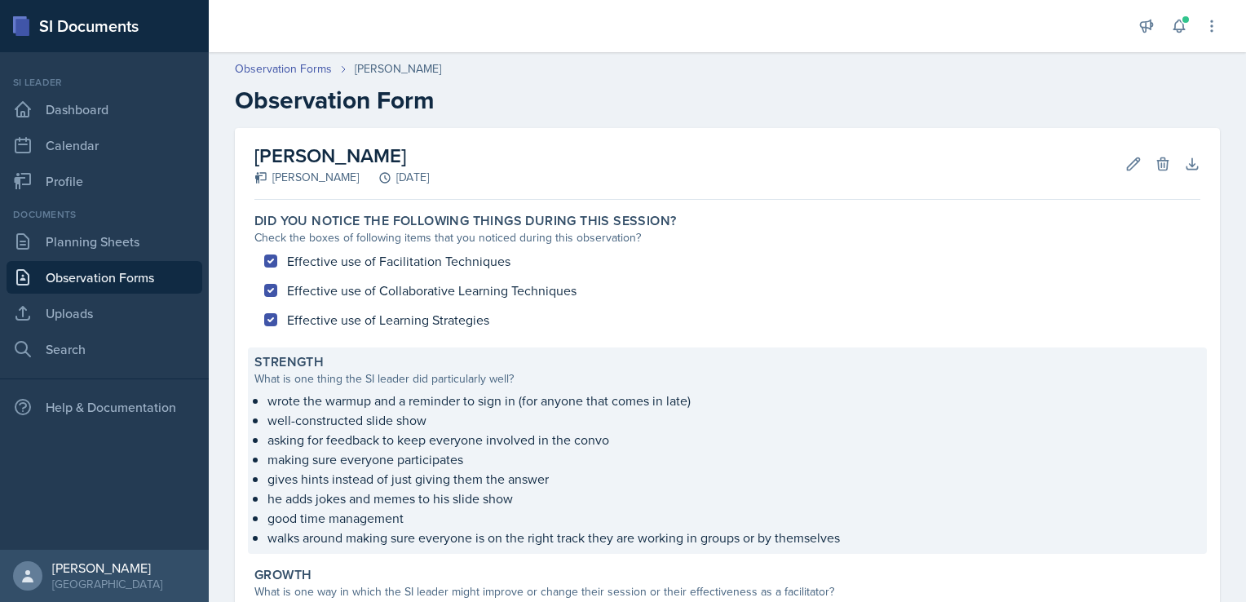
scroll to position [303, 0]
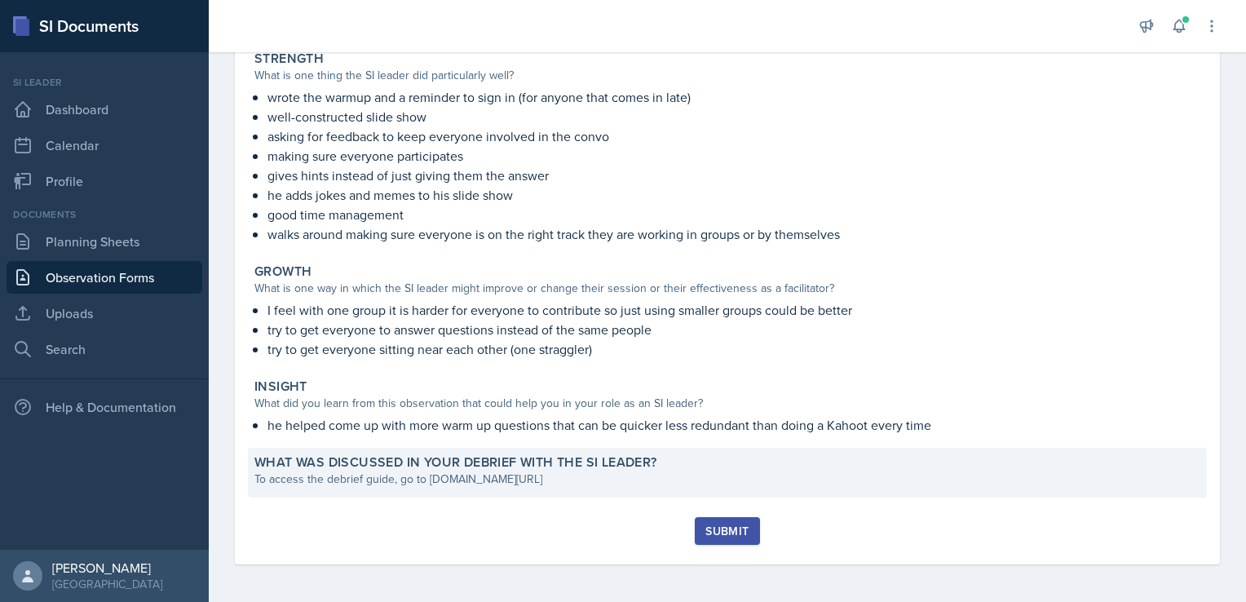
click at [590, 470] on div "To access the debrief guide, go to [DOMAIN_NAME][URL]" at bounding box center [727, 478] width 946 height 17
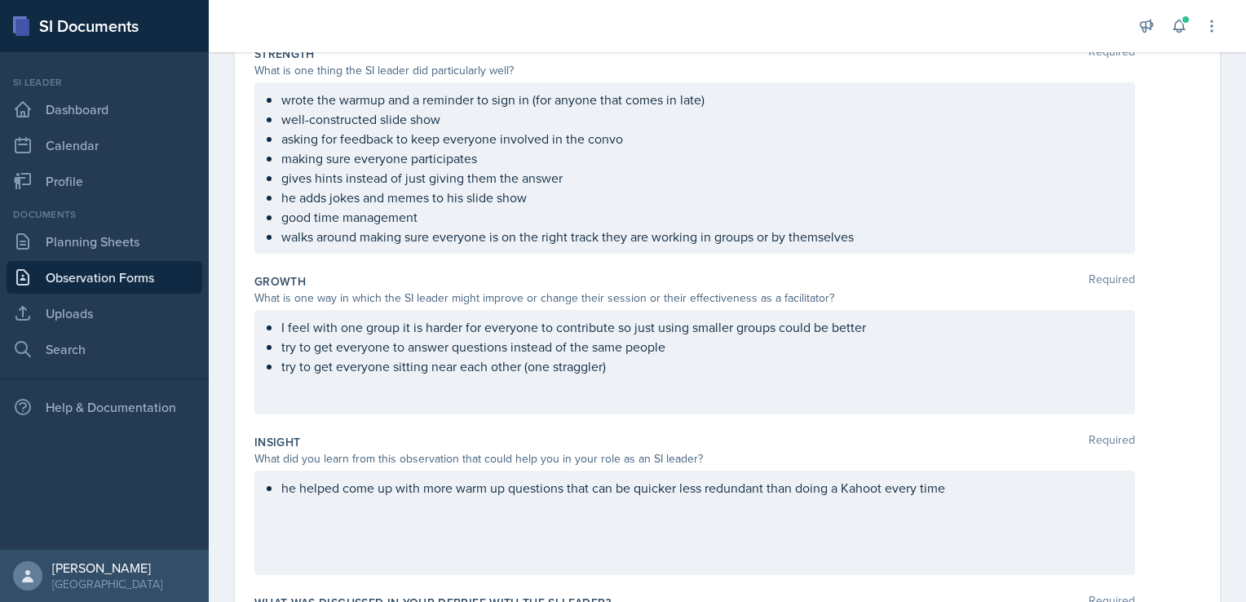
scroll to position [501, 0]
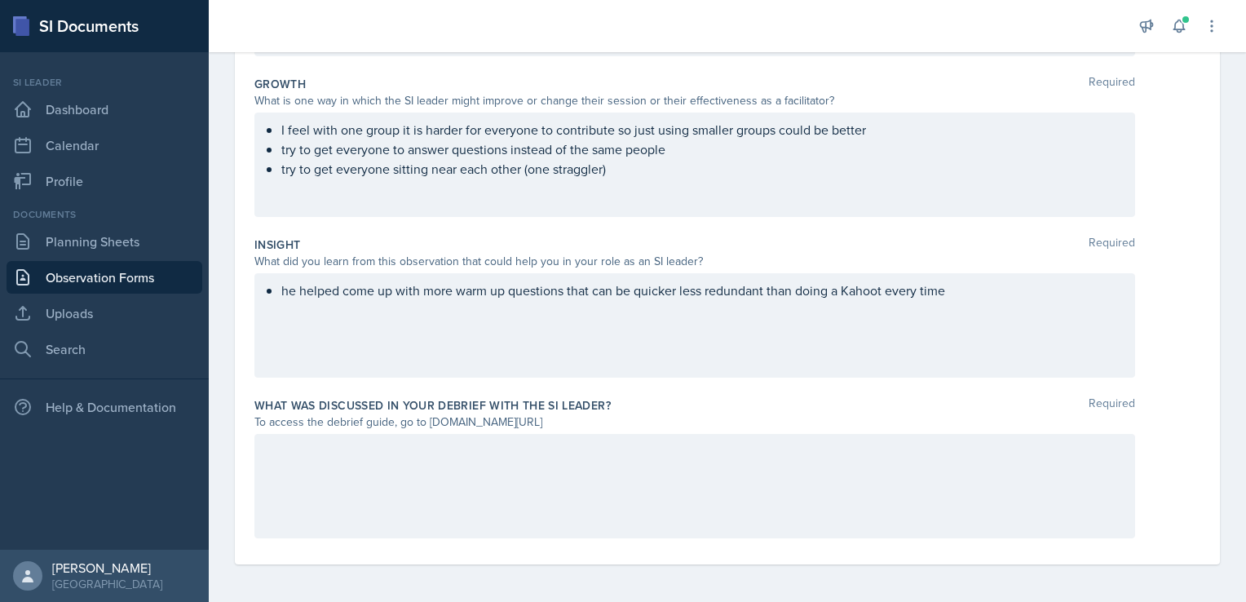
click at [335, 452] on div at bounding box center [694, 486] width 881 height 104
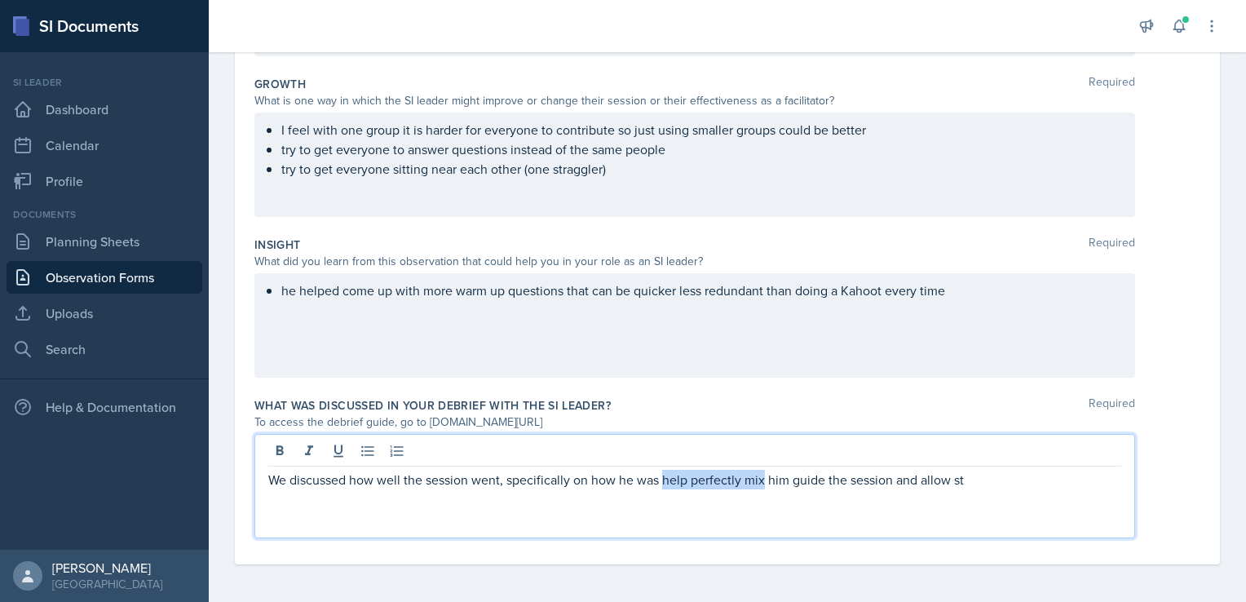
drag, startPoint x: 762, startPoint y: 480, endPoint x: 664, endPoint y: 480, distance: 98.7
click at [664, 480] on p "We discussed how well the session went, specifically on how he was help perfect…" at bounding box center [694, 480] width 853 height 20
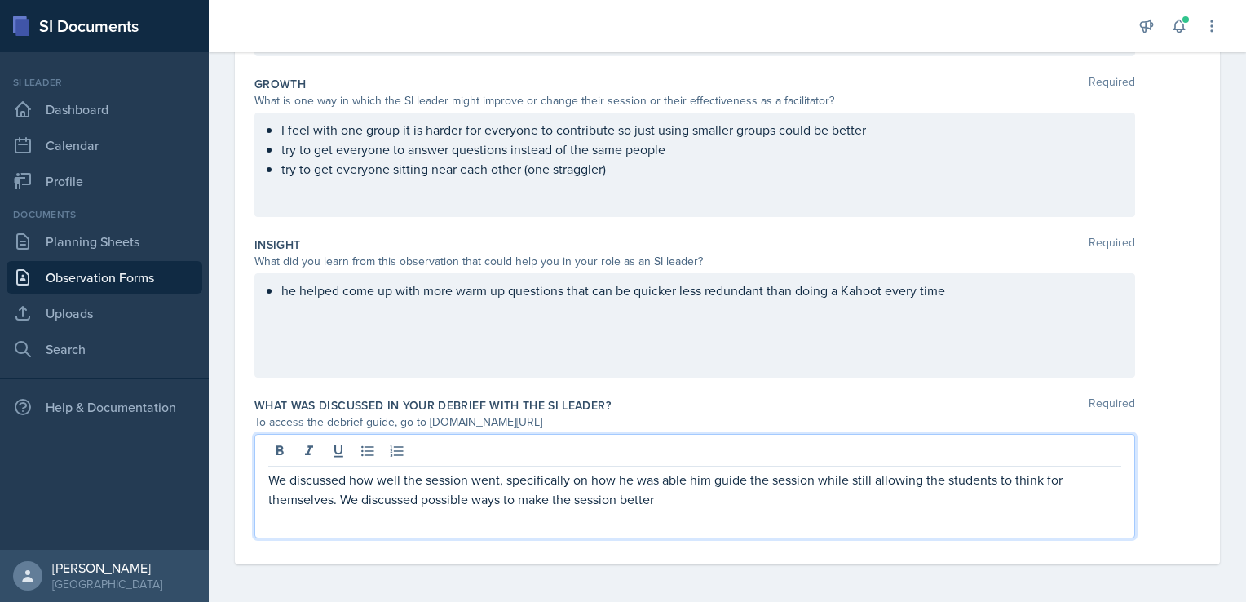
click at [514, 498] on p "We discussed how well the session went, specifically on how he was able him gui…" at bounding box center [694, 489] width 853 height 39
click at [814, 501] on p "We discussed how well the session went, specifically on how he was able him gui…" at bounding box center [694, 489] width 853 height 39
click at [359, 497] on p "We discussed how well the session went, specifically on how he was able him gui…" at bounding box center [694, 489] width 853 height 39
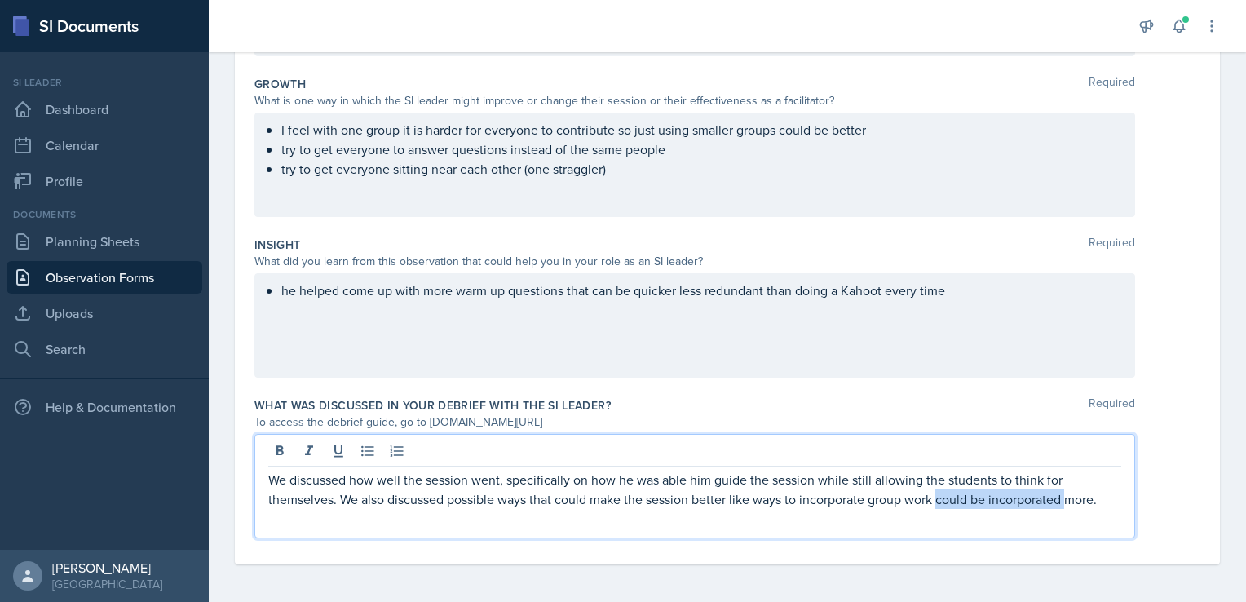
drag, startPoint x: 939, startPoint y: 498, endPoint x: 1067, endPoint y: 505, distance: 128.2
click at [1067, 505] on p "We discussed how well the session went, specifically on how he was able him gui…" at bounding box center [694, 489] width 853 height 39
click at [929, 326] on div "he helped come up with more warm up questions that can be quicker less redundan…" at bounding box center [694, 325] width 881 height 104
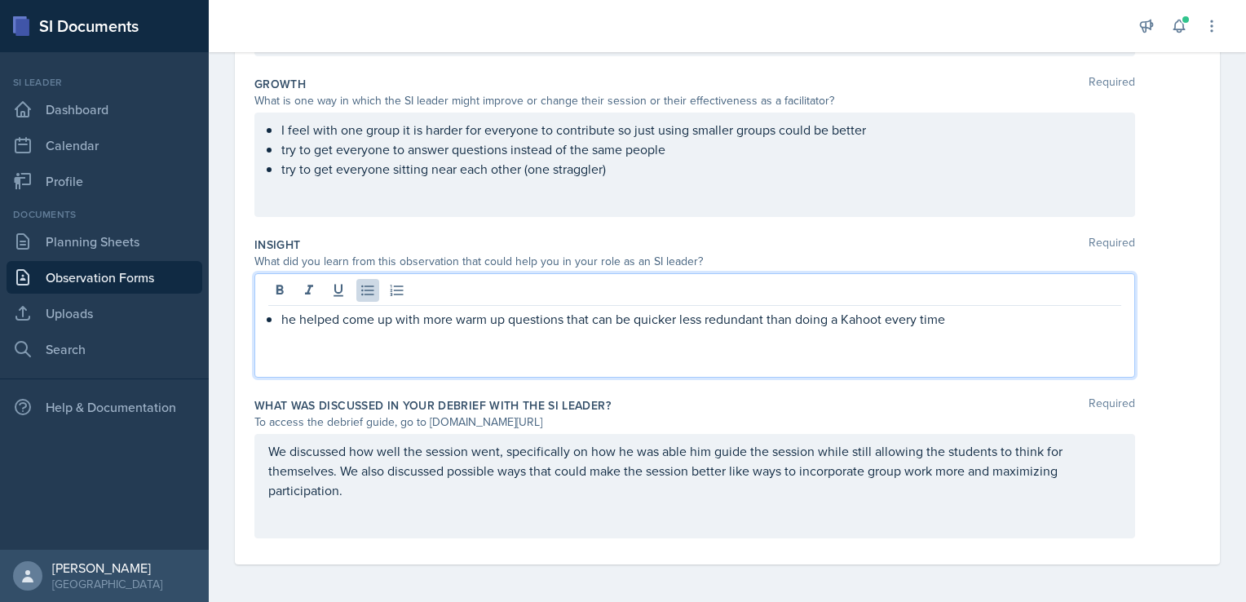
click at [952, 320] on p "he helped come up with more warm up questions that can be quicker less redundan…" at bounding box center [701, 319] width 840 height 20
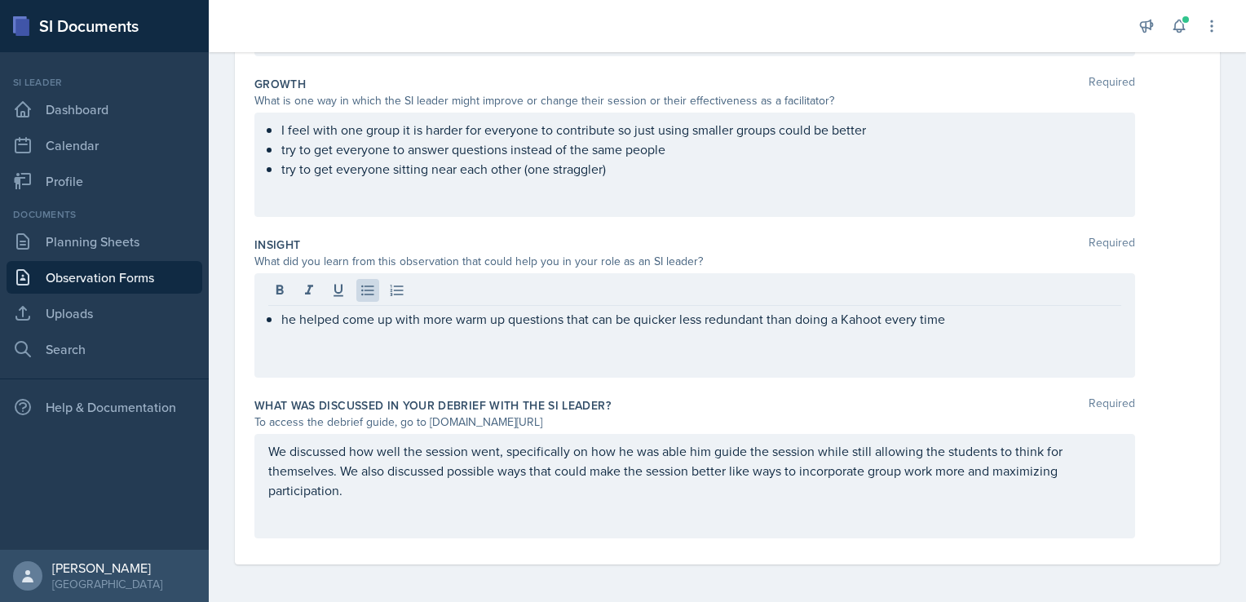
click at [1176, 428] on div "To access the debrief guide, go to [DOMAIN_NAME][URL]" at bounding box center [727, 421] width 946 height 17
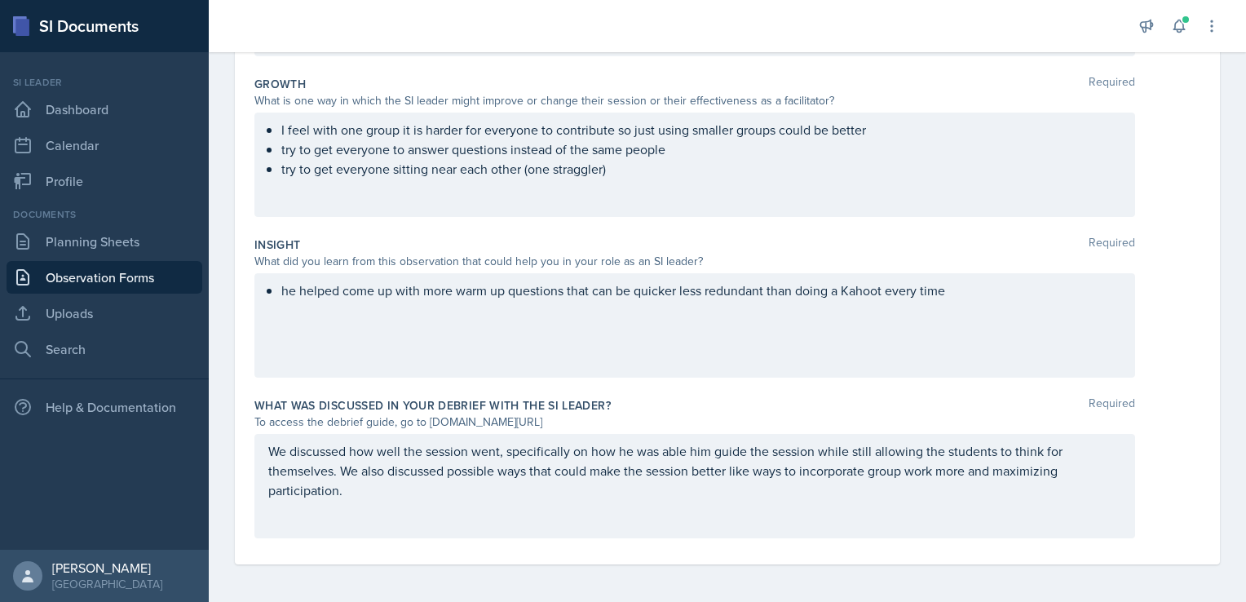
scroll to position [0, 0]
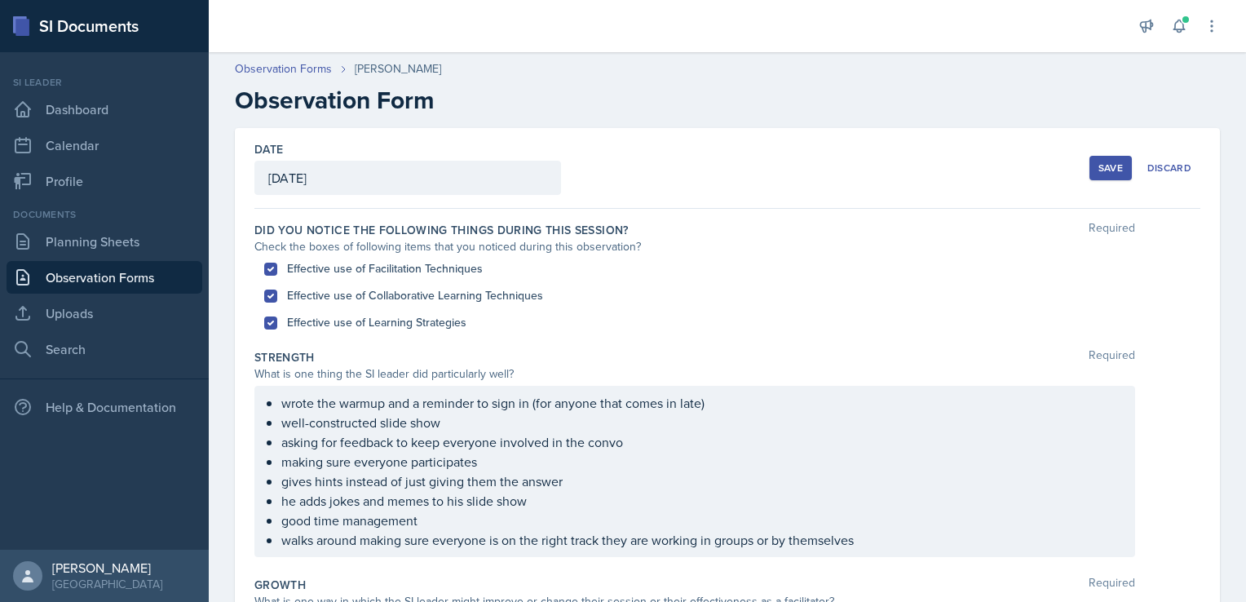
click at [1098, 165] on div "Save" at bounding box center [1110, 167] width 24 height 13
